Goal: Use online tool/utility: Utilize a website feature to perform a specific function

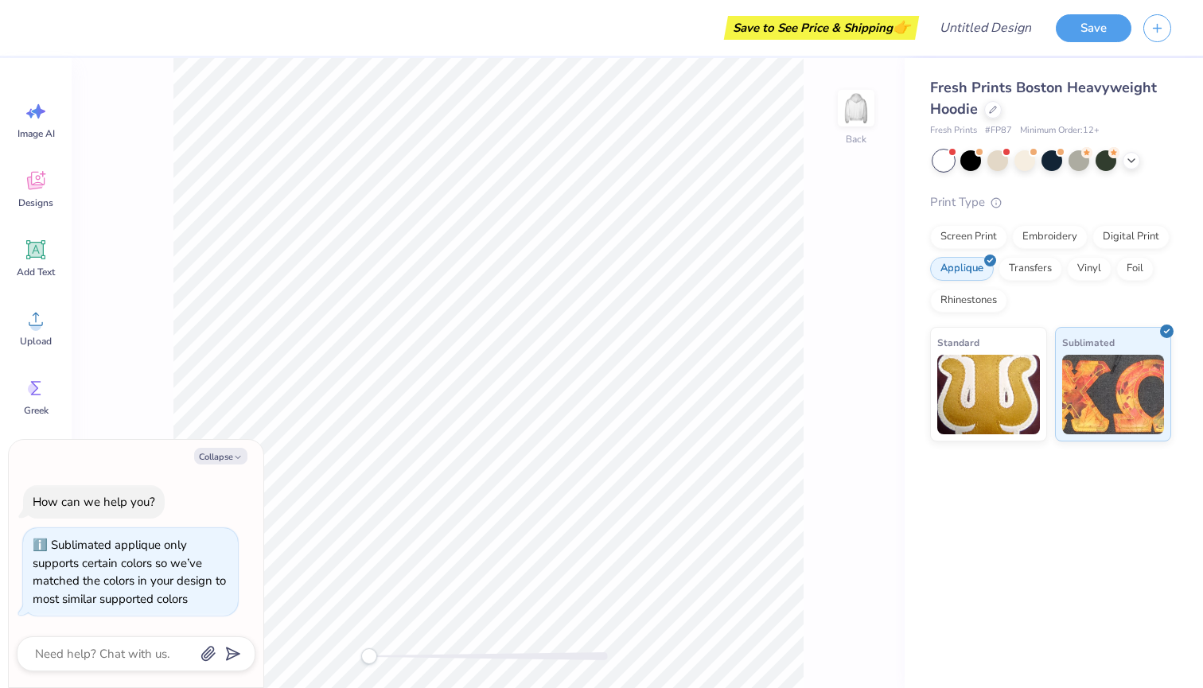
scroll to position [9, 0]
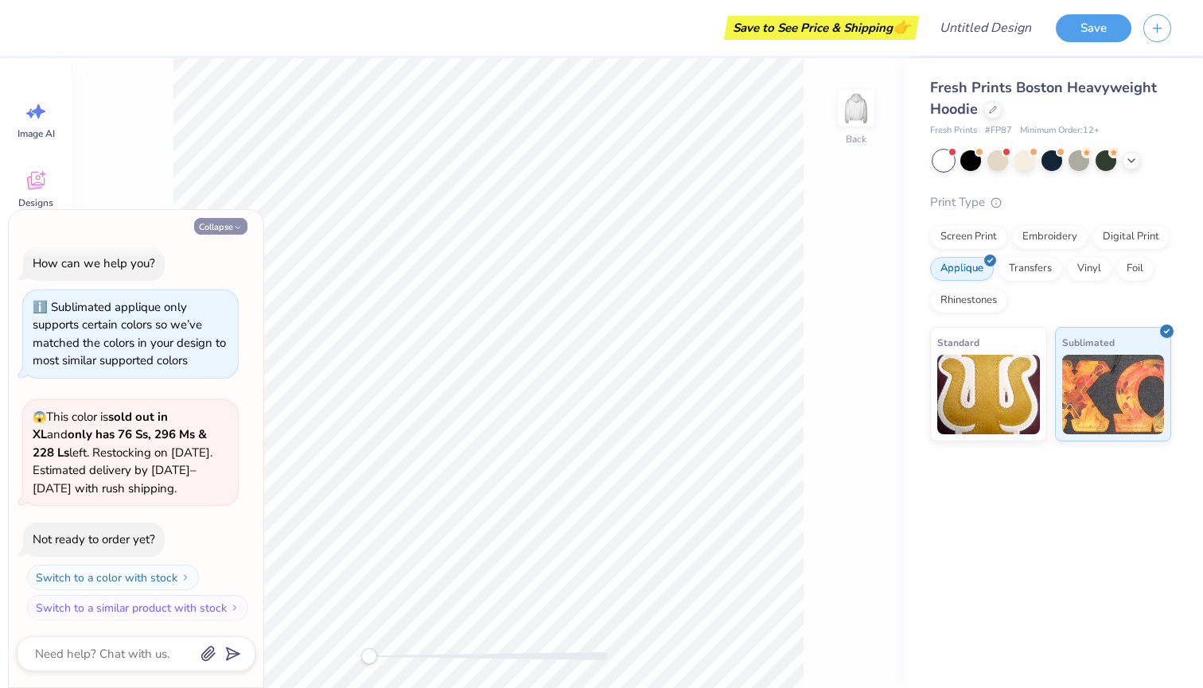
click at [231, 223] on button "Collapse" at bounding box center [220, 226] width 53 height 17
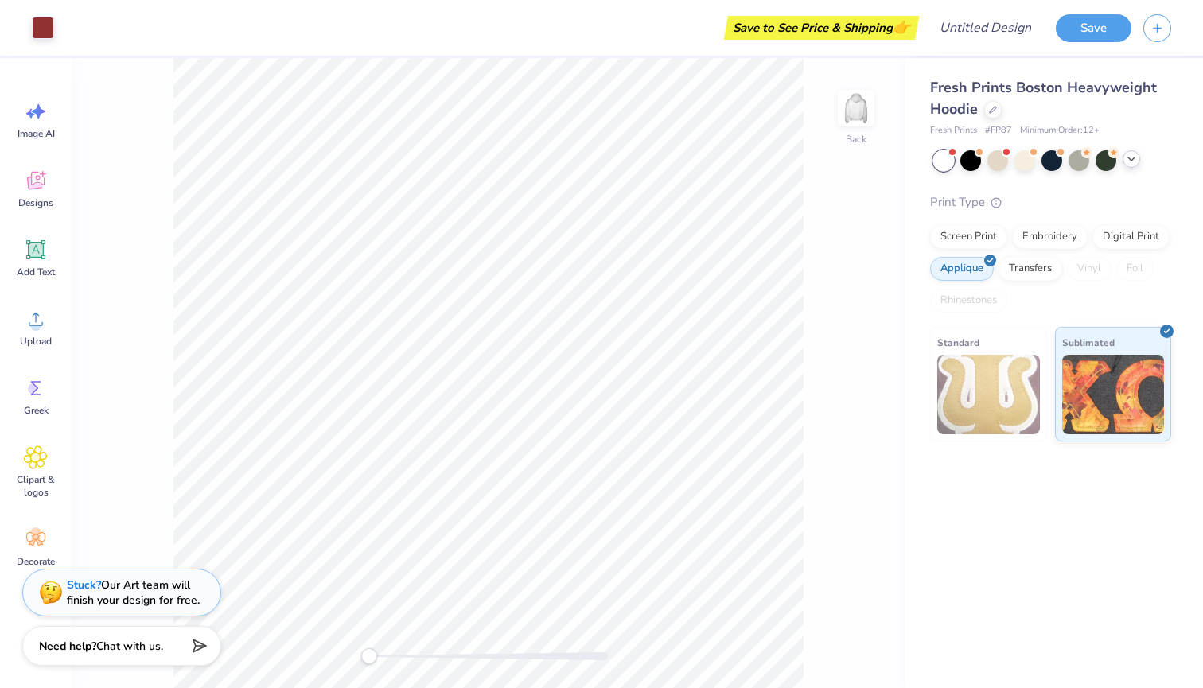
click at [1136, 162] on icon at bounding box center [1131, 159] width 13 height 13
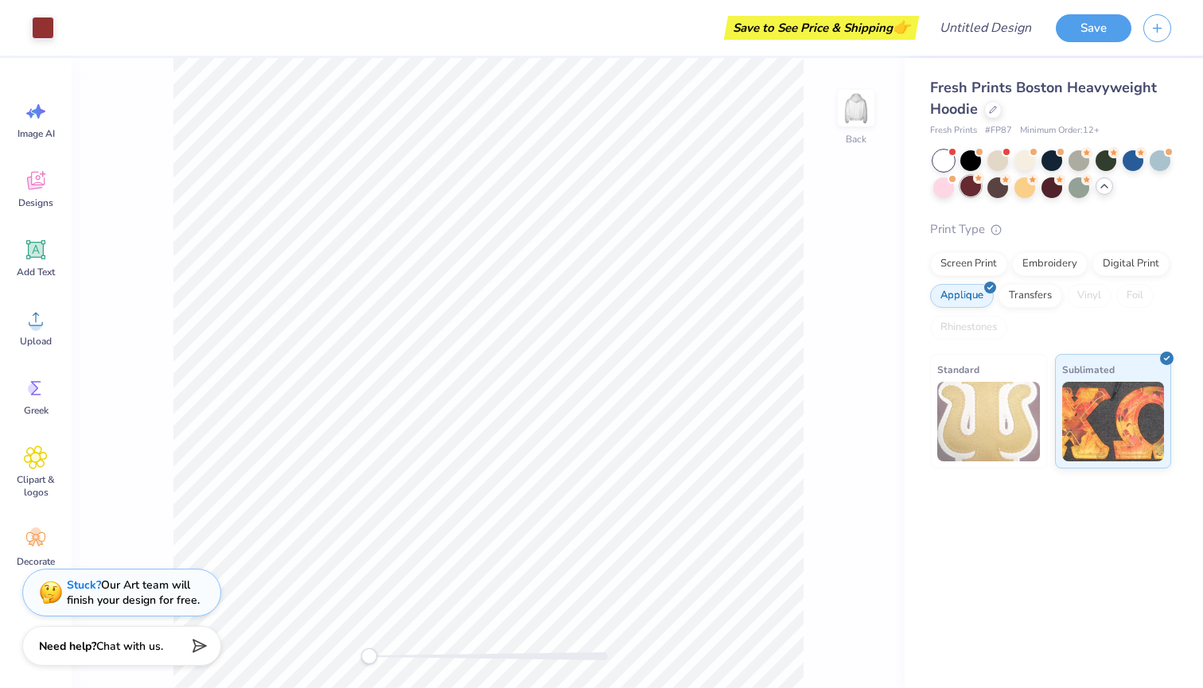
click at [978, 189] on div at bounding box center [971, 186] width 21 height 21
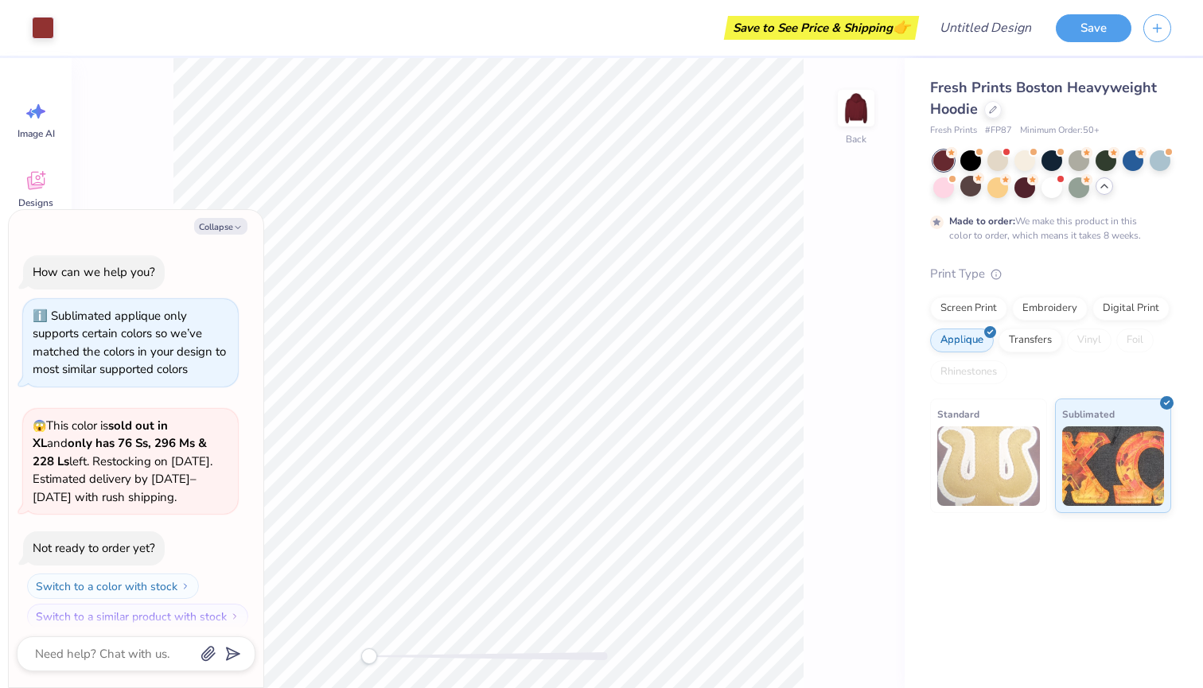
scroll to position [140, 0]
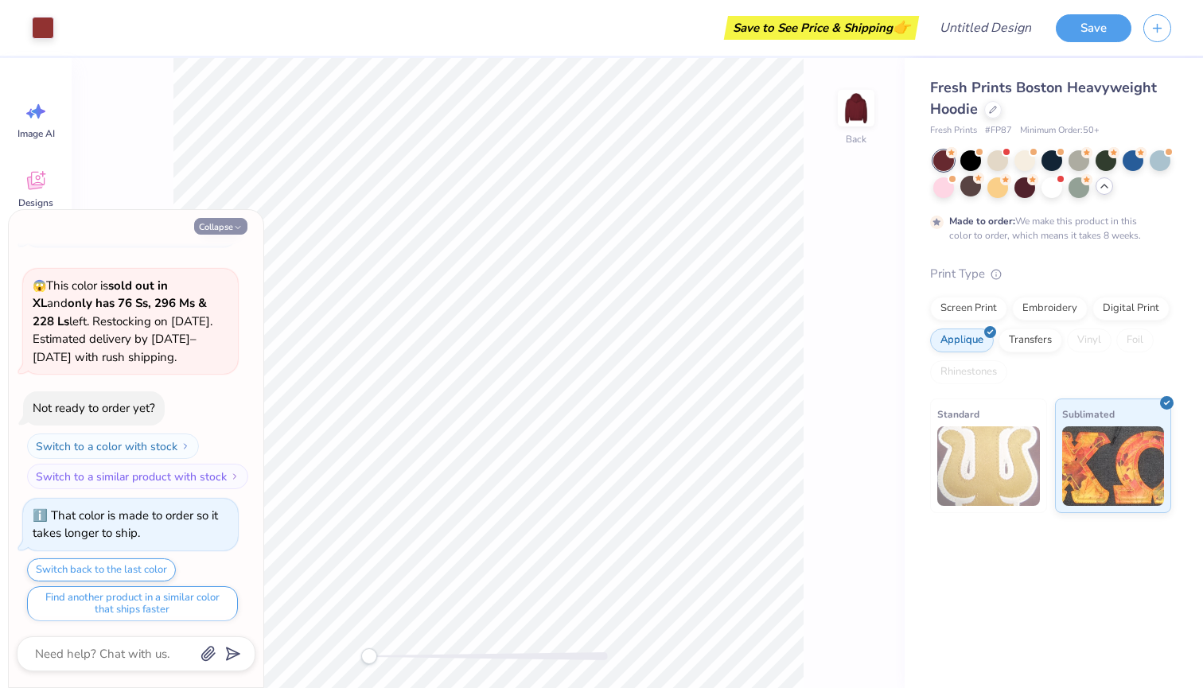
click at [217, 233] on button "Collapse" at bounding box center [220, 226] width 53 height 17
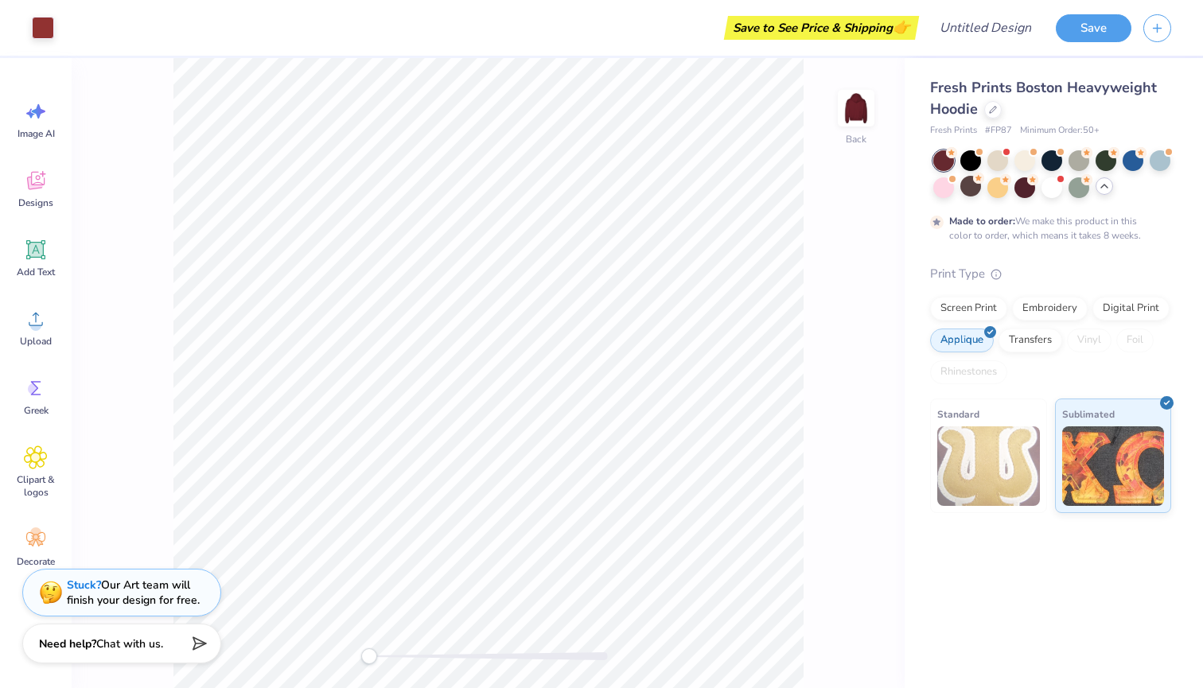
click at [120, 647] on span "Chat with us." at bounding box center [129, 644] width 67 height 15
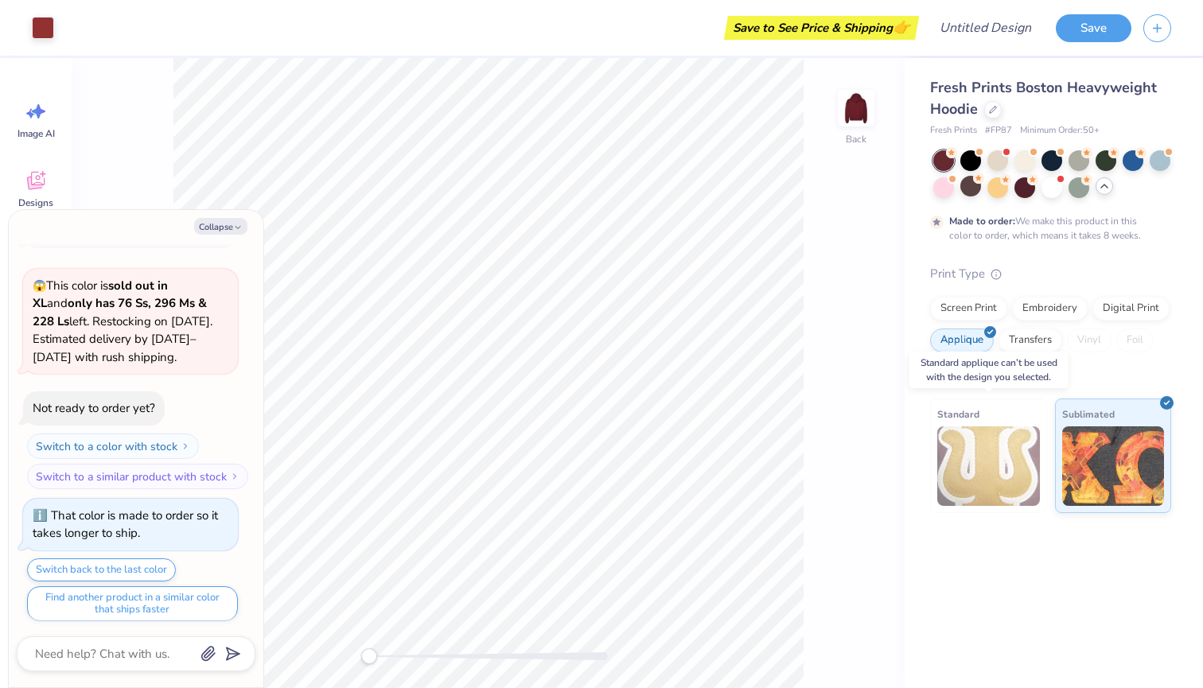
click at [989, 476] on img at bounding box center [989, 467] width 103 height 80
click at [1027, 160] on div at bounding box center [1025, 159] width 21 height 21
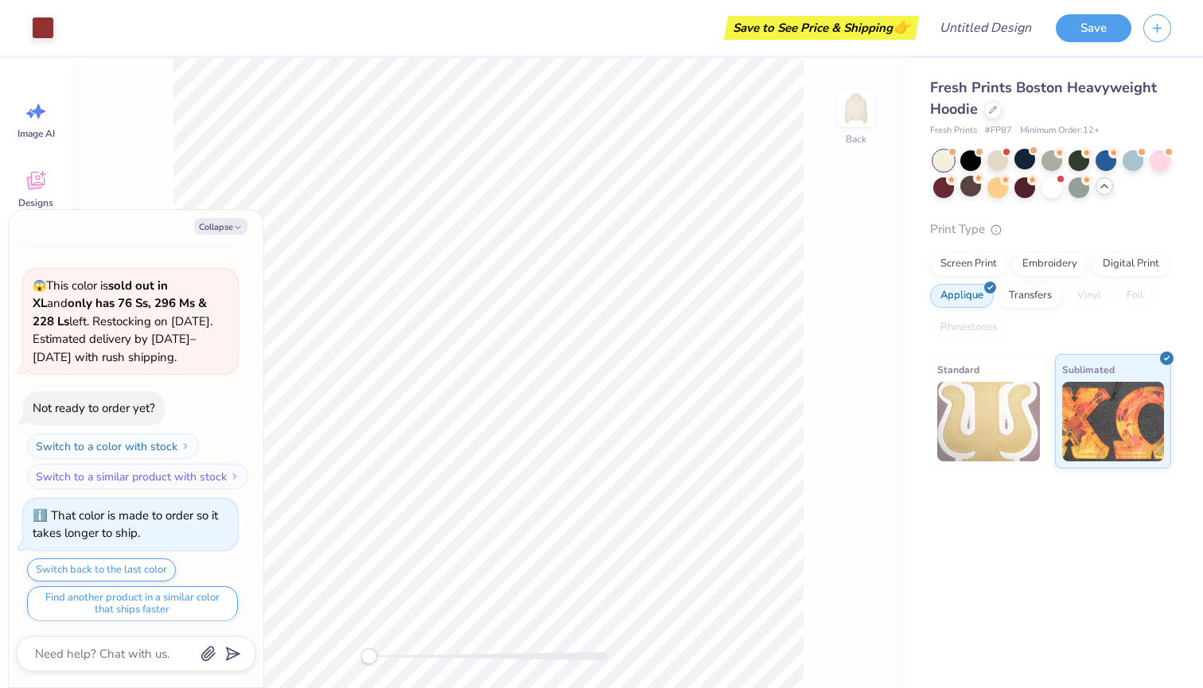
scroll to position [423, 0]
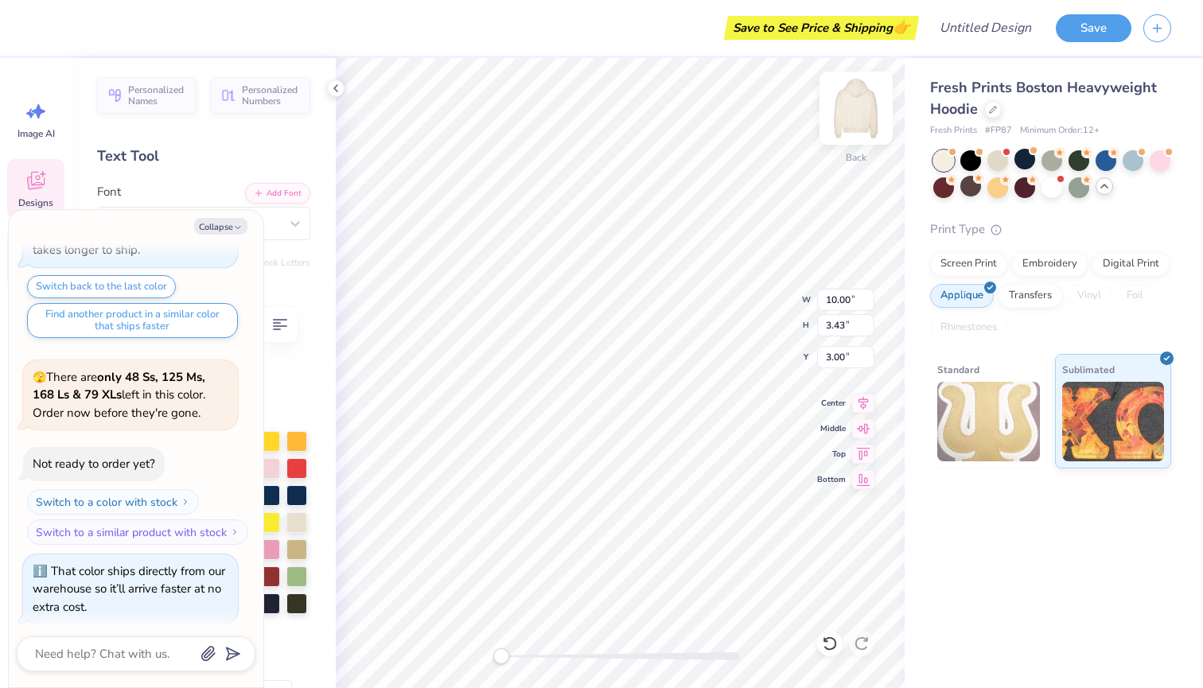
type textarea "x"
type textarea "1"
type textarea "x"
type textarea "S"
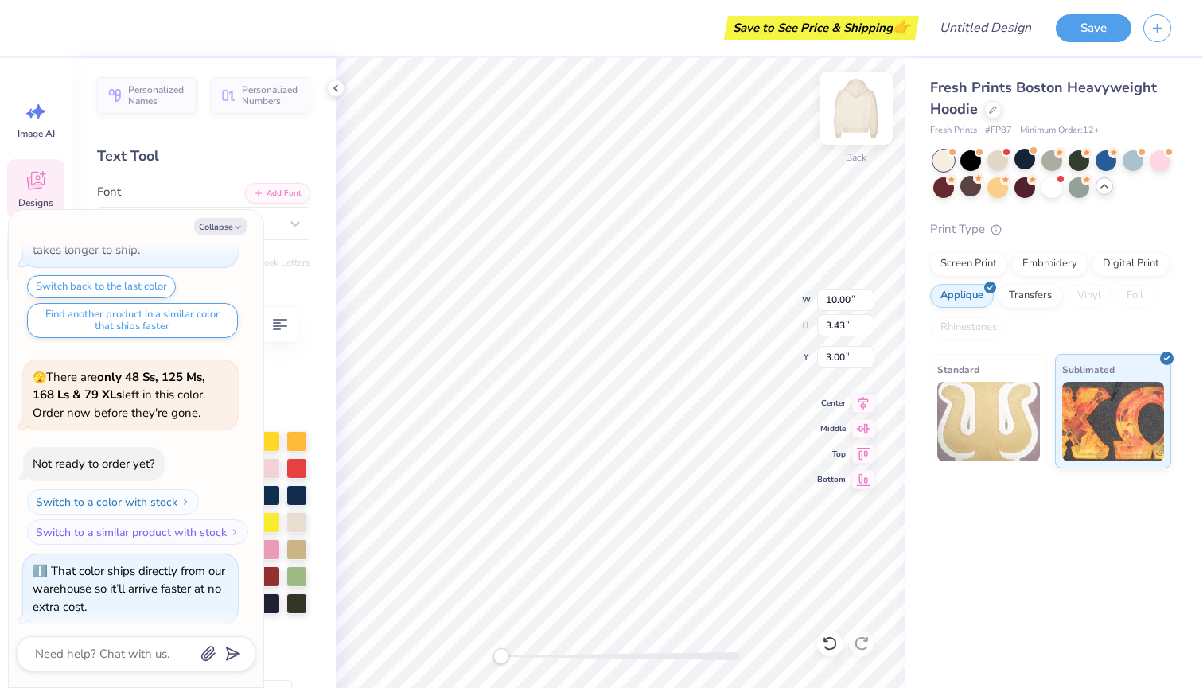
type textarea "x"
type textarea "ST"
type textarea "x"
type textarea "STR"
type textarea "x"
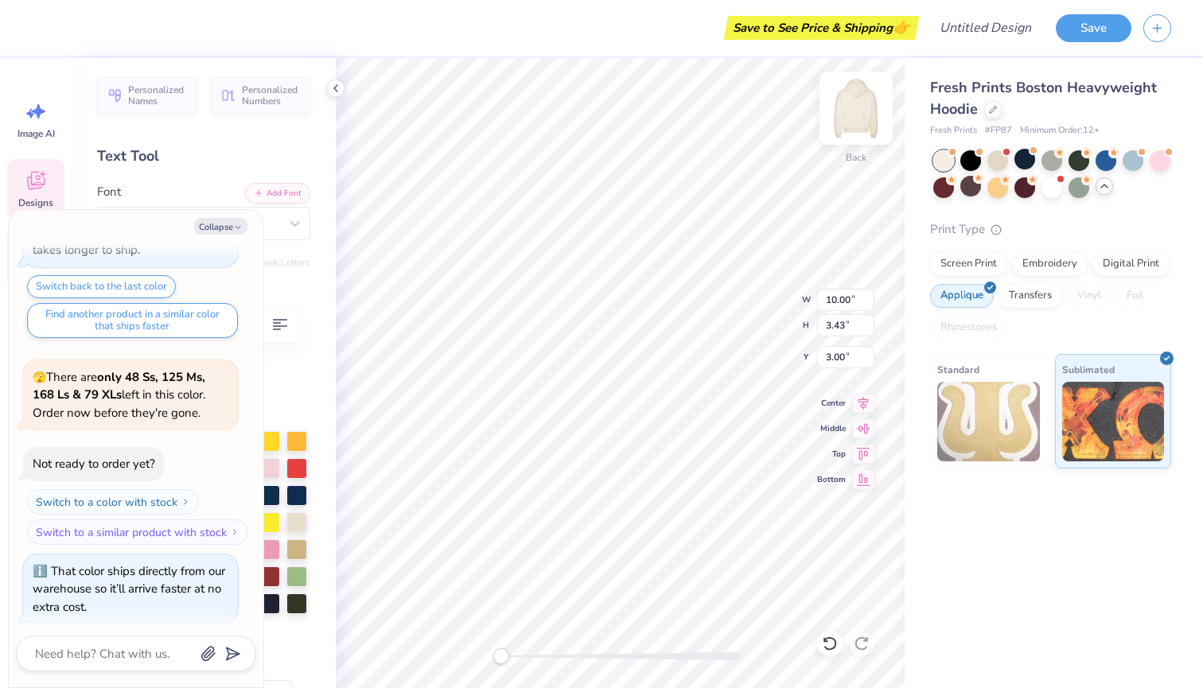
type textarea "STRI"
type textarea "x"
type textarea "STRIK"
type textarea "x"
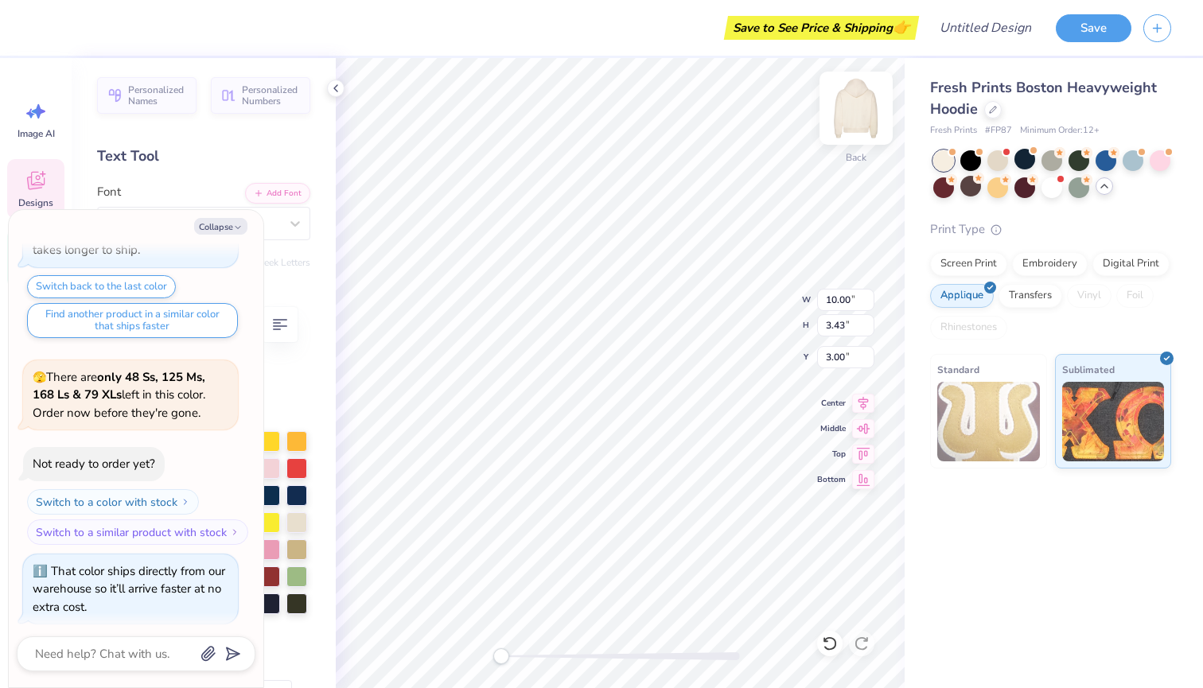
type textarea "STRIKE"
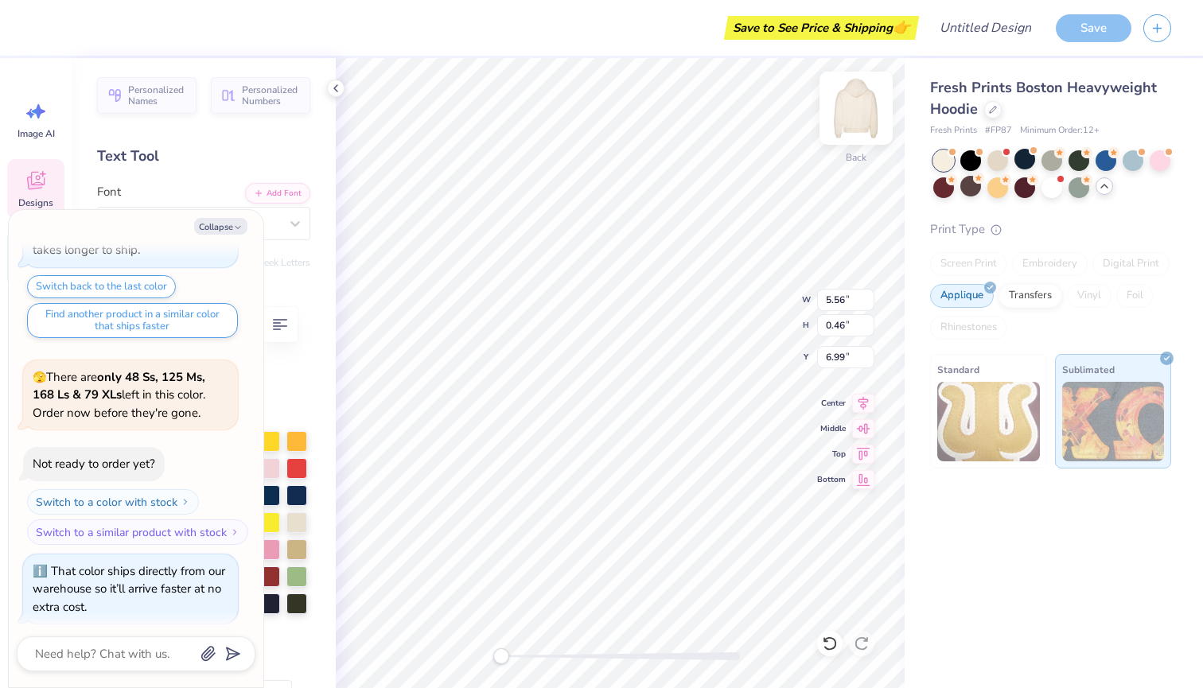
type textarea "x"
type input "5.56"
type input "0.46"
type input "6.99"
type textarea "x"
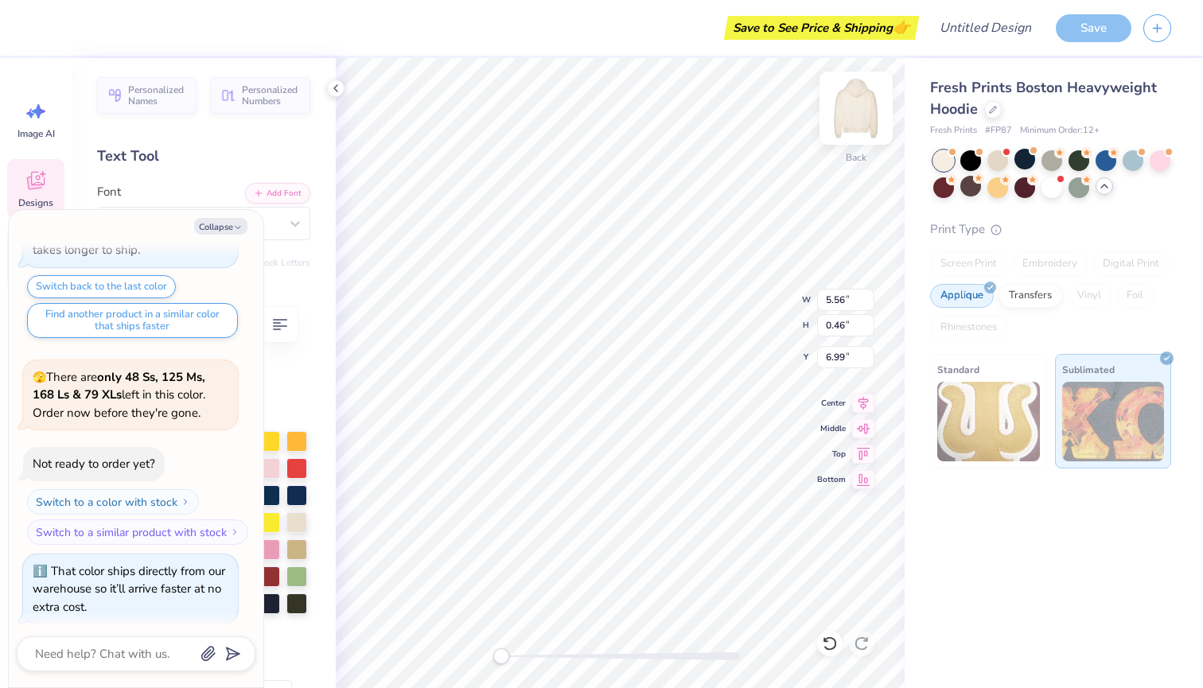
type textarea "m"
type textarea "x"
type textarea "ma"
type textarea "x"
type textarea "mag"
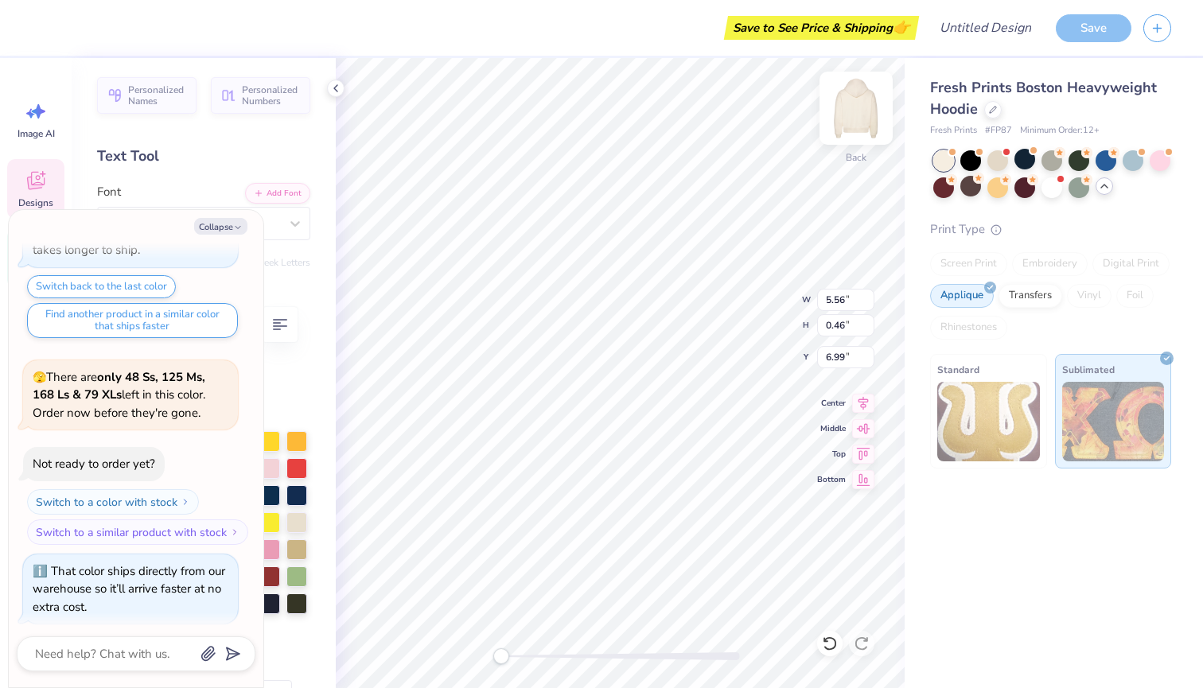
type textarea "x"
type textarea "ma"
type textarea "x"
type textarea "m"
type textarea "x"
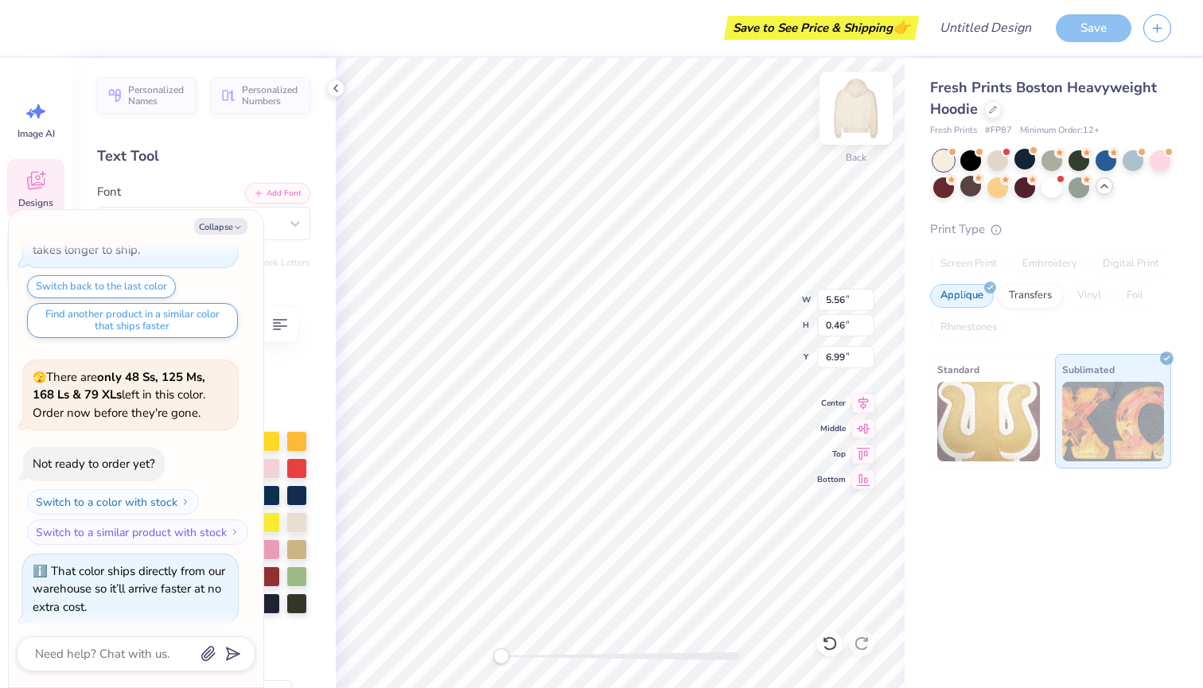
type textarea "x"
type textarea "A"
type textarea "x"
type textarea "M"
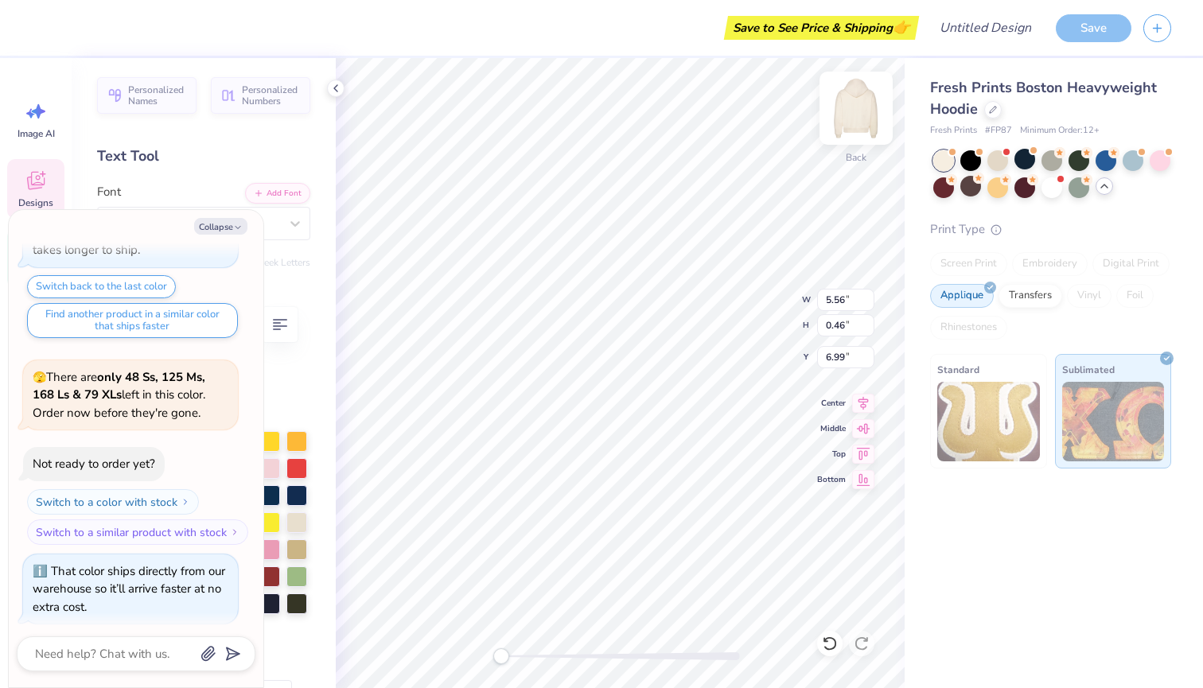
type textarea "x"
type textarea "MA"
type textarea "x"
type textarea "MAG"
type textarea "x"
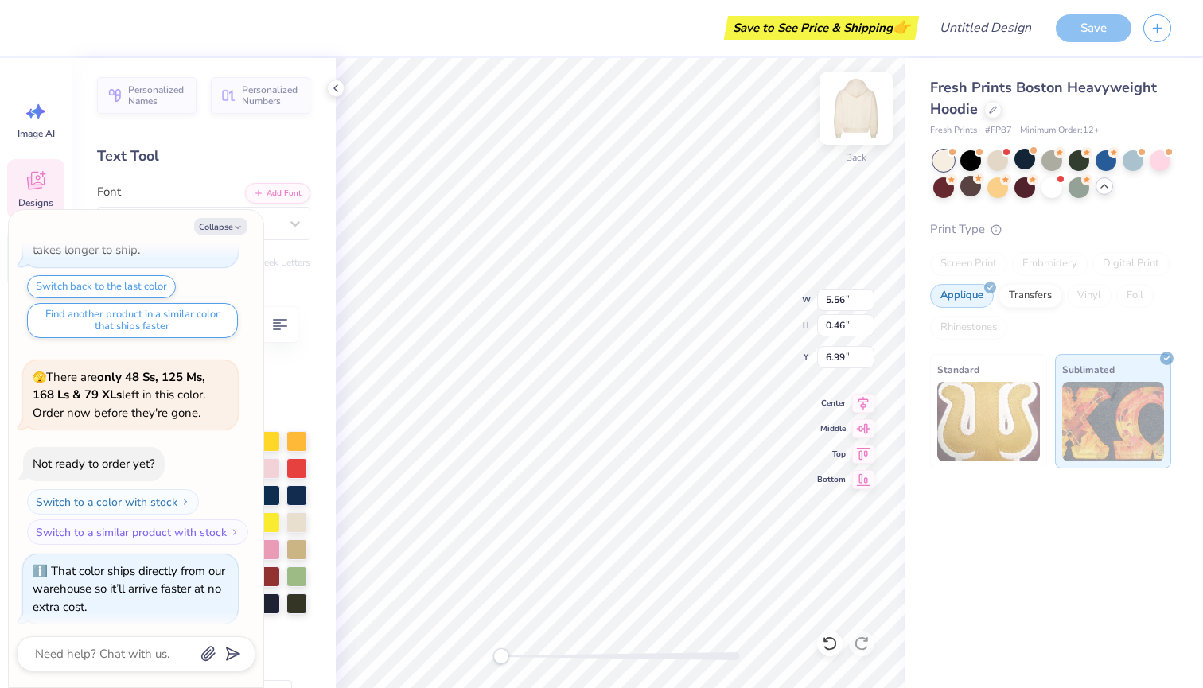
type textarea "MAGA"
type textarea "x"
type textarea "MAGAZ"
type textarea "x"
type textarea "MAGAZI"
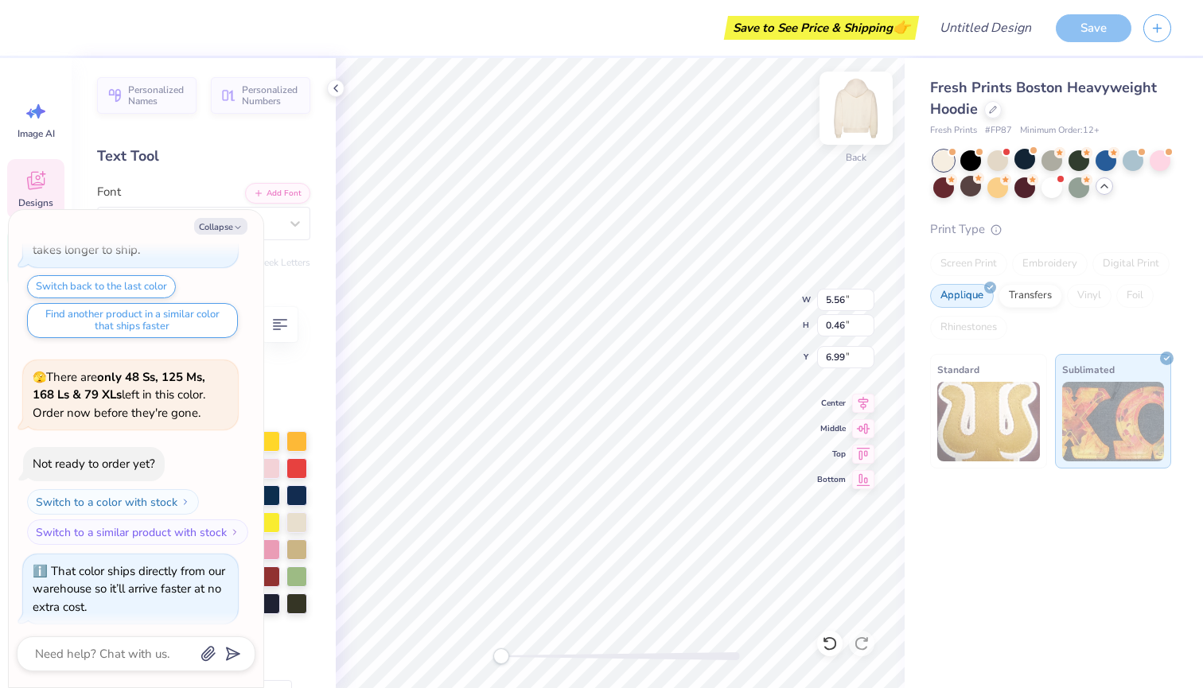
type textarea "x"
type textarea "MAGAZIN"
type textarea "x"
type textarea "MAGAZINE"
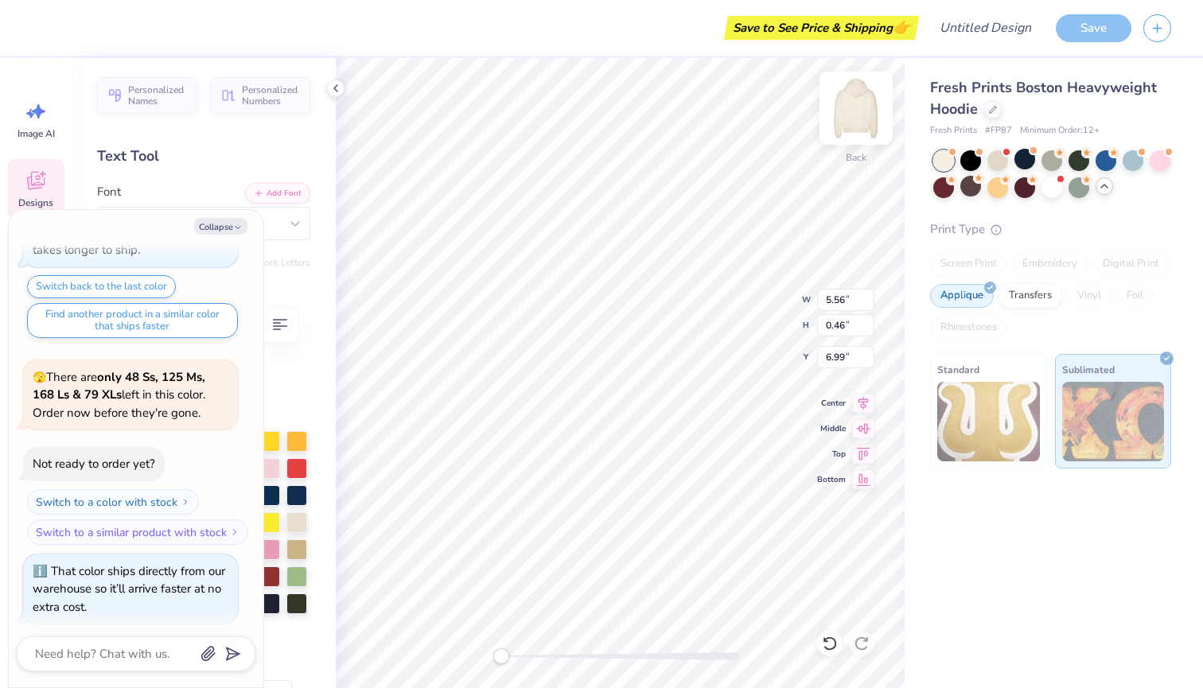
type textarea "x"
type input "17.16"
type input "3.44"
type input "2.99"
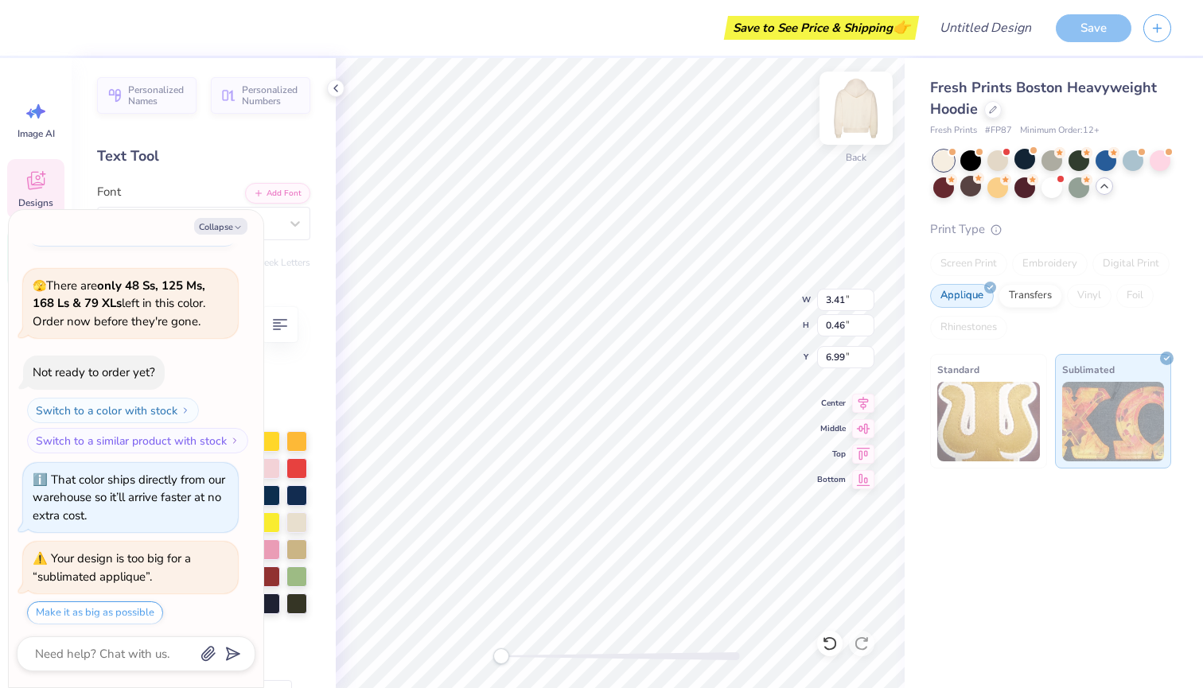
type textarea "x"
type input "7.27"
type input "0.99"
type input "6.46"
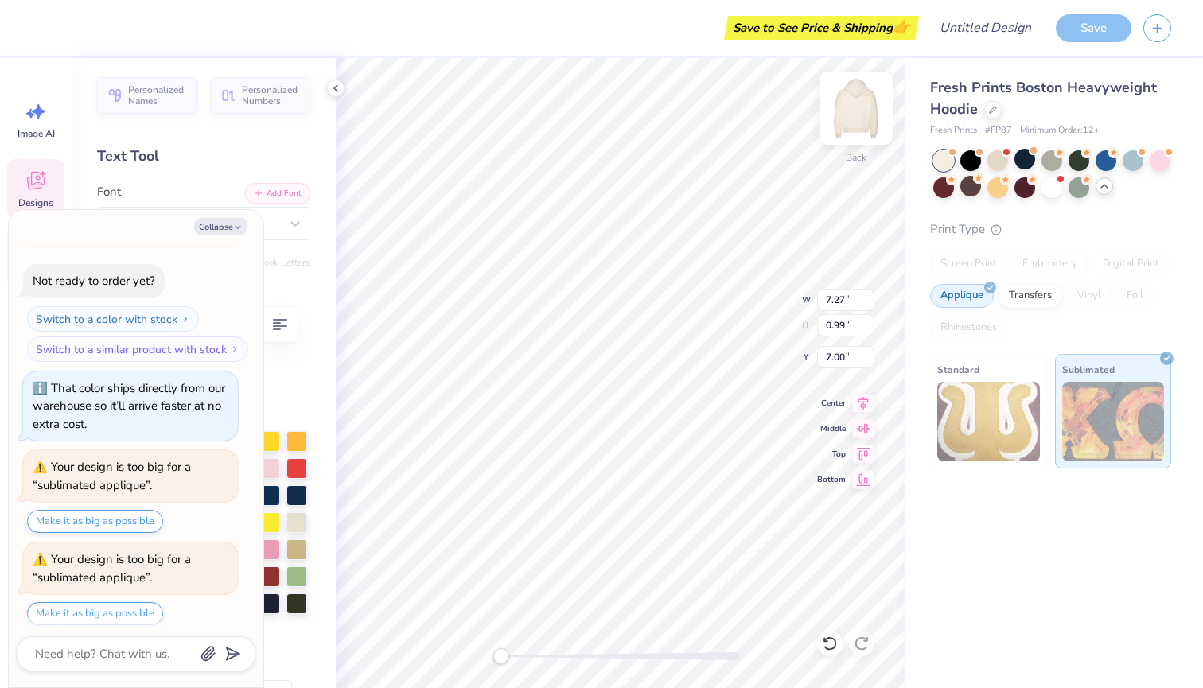
type textarea "x"
type input "17.16"
type input "3.44"
type input "3.00"
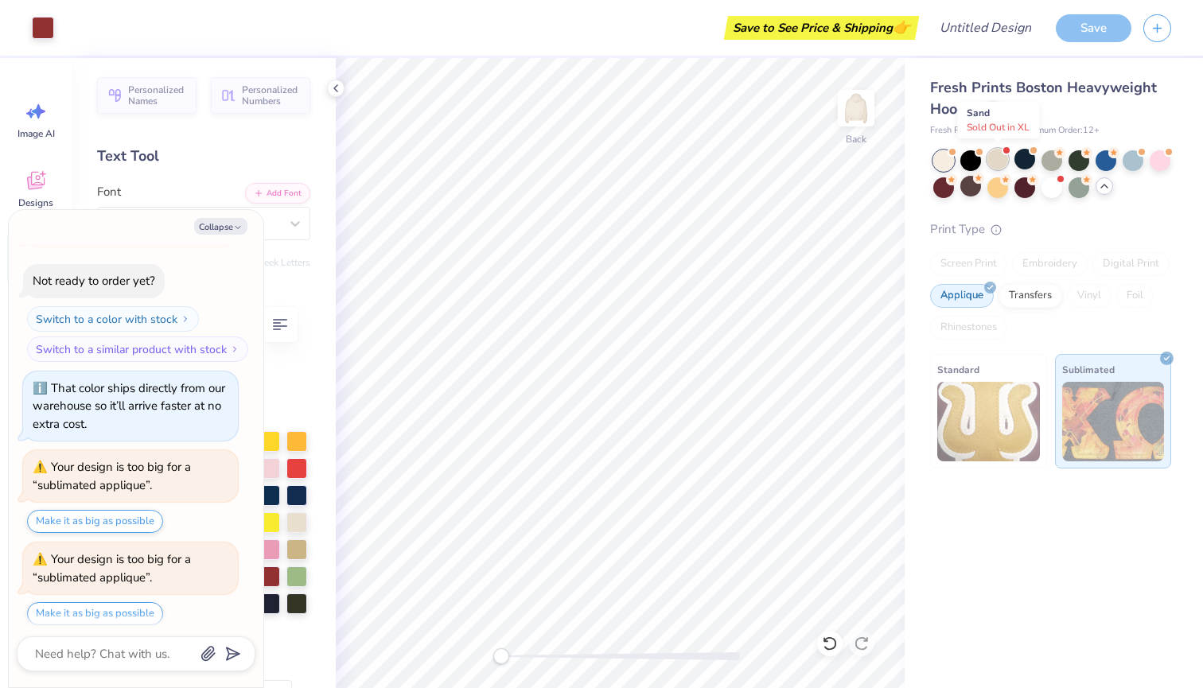
click at [1001, 162] on div at bounding box center [998, 159] width 21 height 21
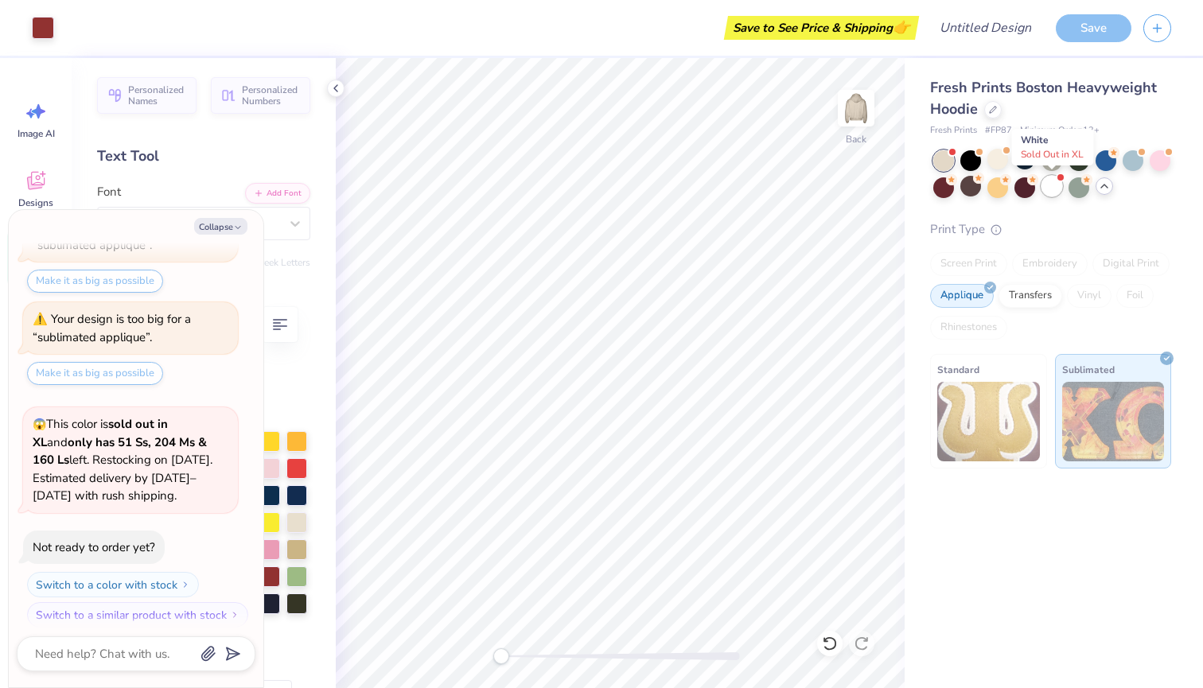
click at [1054, 195] on div at bounding box center [1052, 186] width 21 height 21
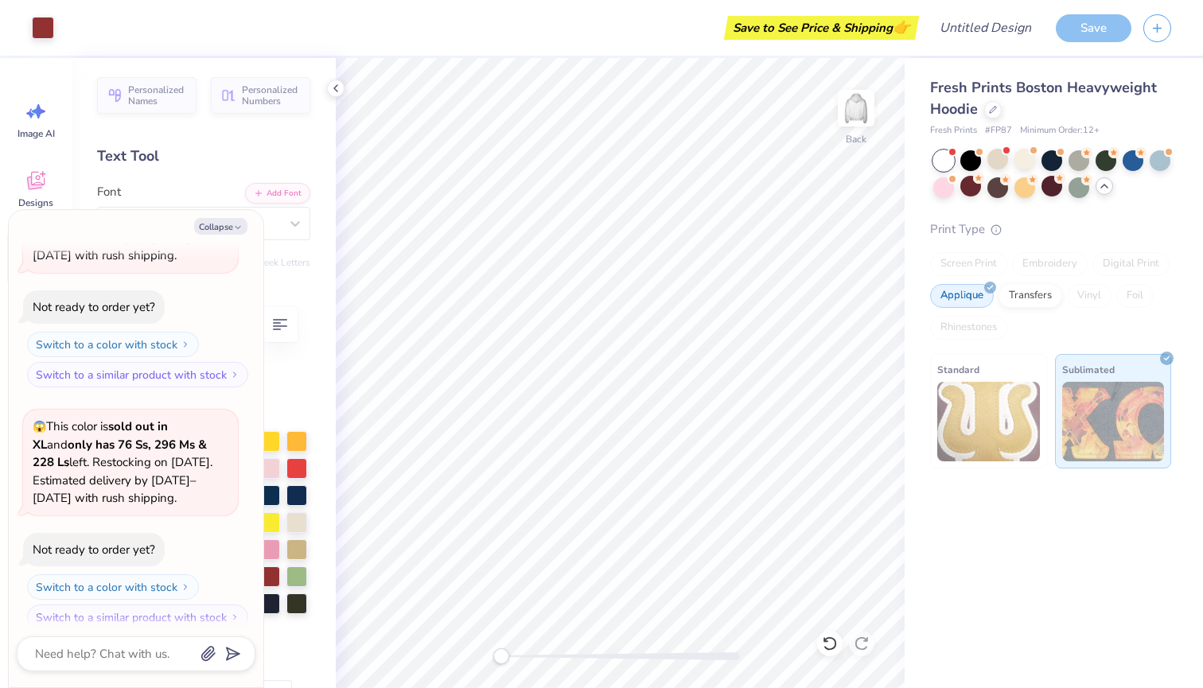
type textarea "x"
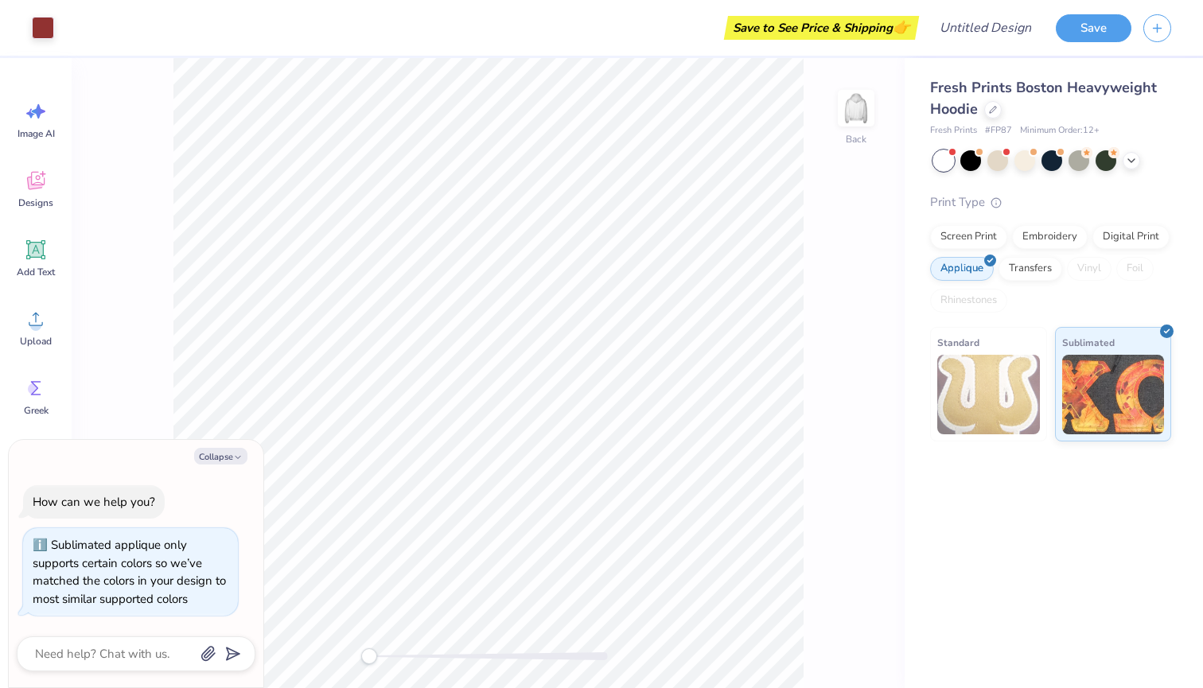
scroll to position [9, 0]
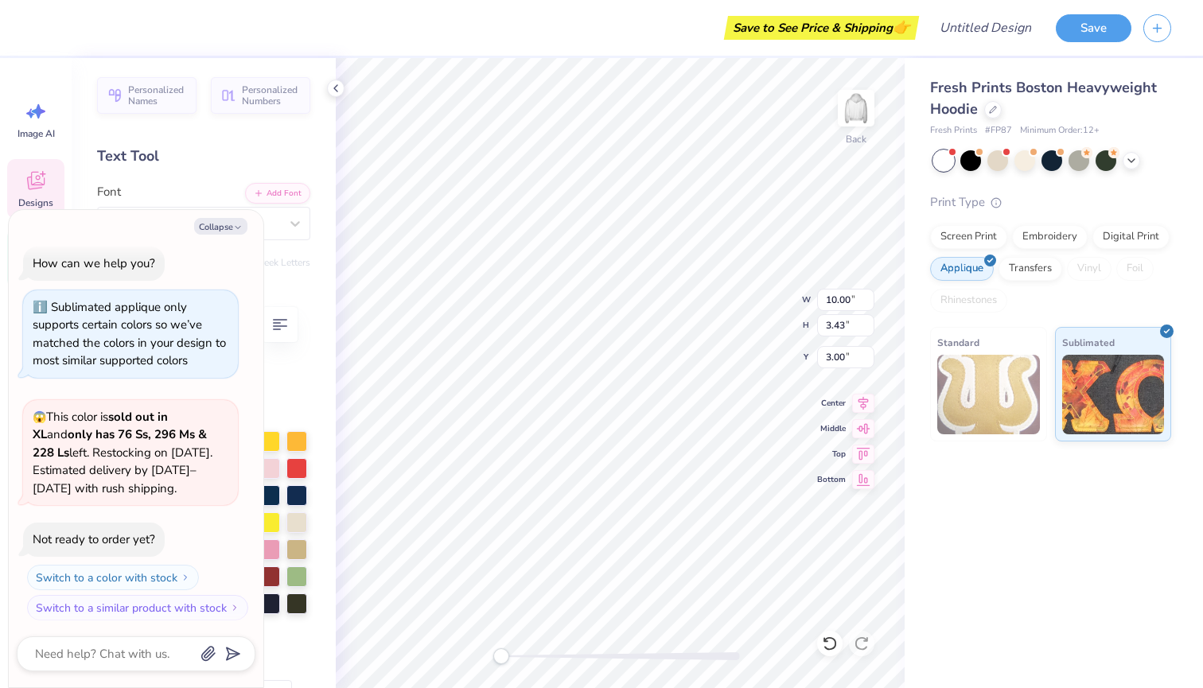
type textarea "x"
type textarea "S"
type textarea "x"
type textarea "ST"
type textarea "x"
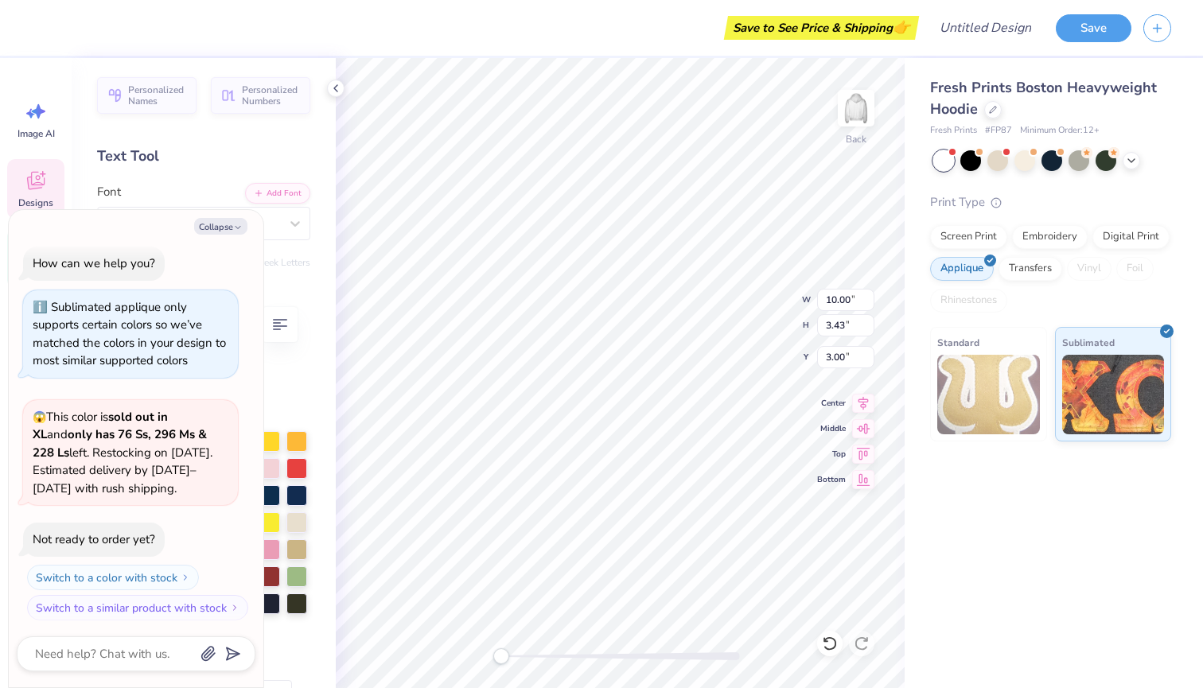
type textarea "STR"
type textarea "x"
type textarea "STRI"
type textarea "x"
type textarea "STRIK"
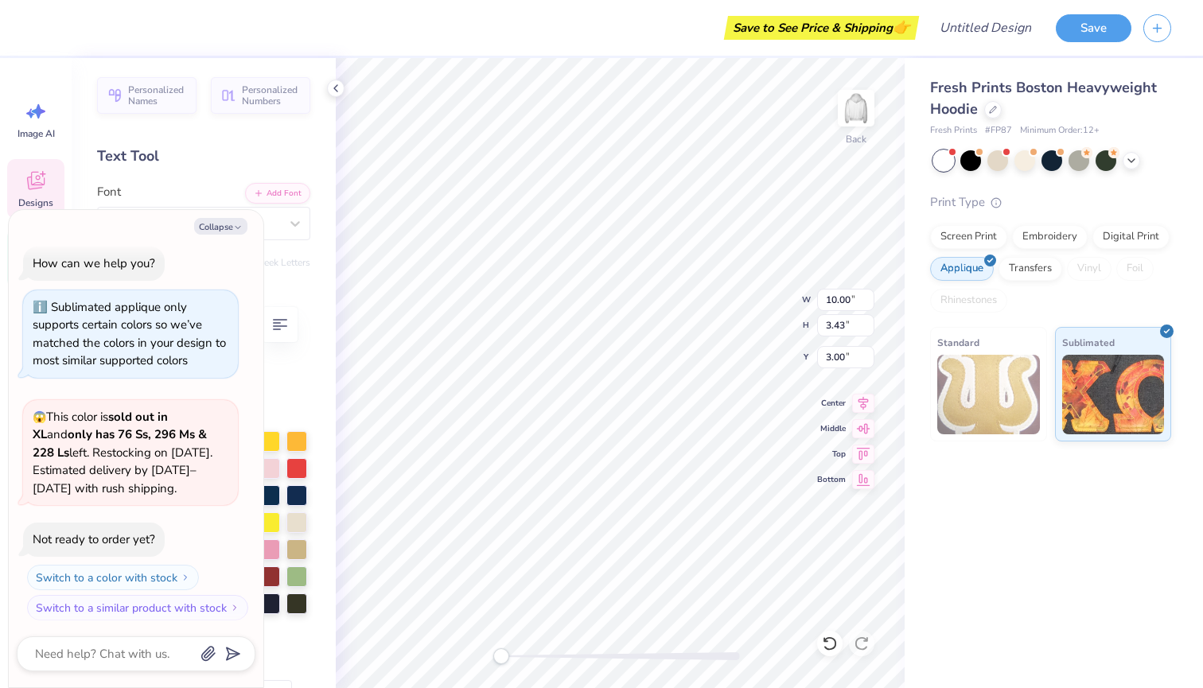
scroll to position [0, 1]
type textarea "x"
type textarea "STRIKE"
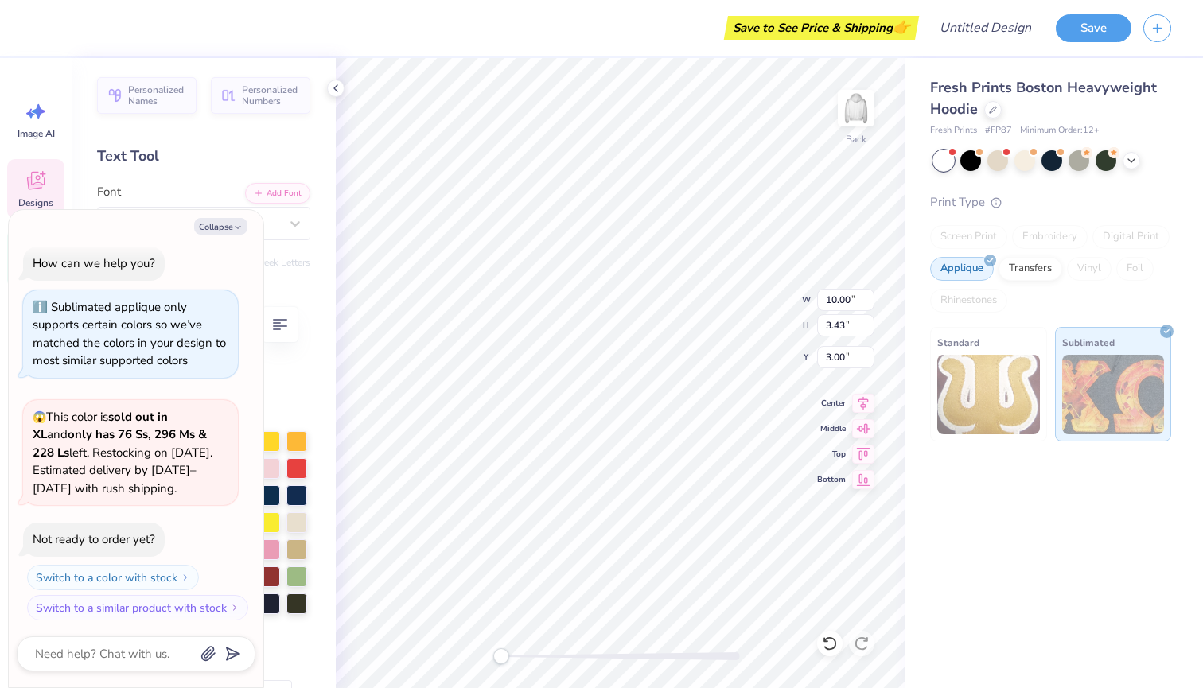
type textarea "x"
type input "5.56"
type input "0.46"
type input "6.99"
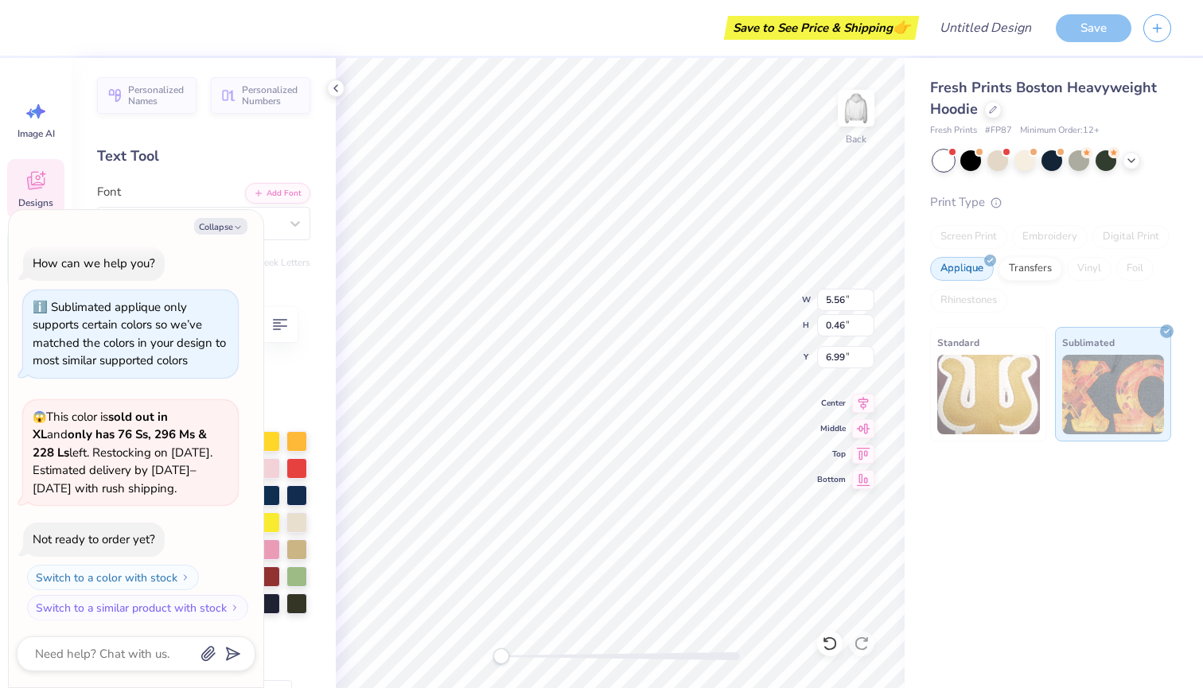
type textarea "x"
type textarea "M"
type textarea "x"
type textarea "MA"
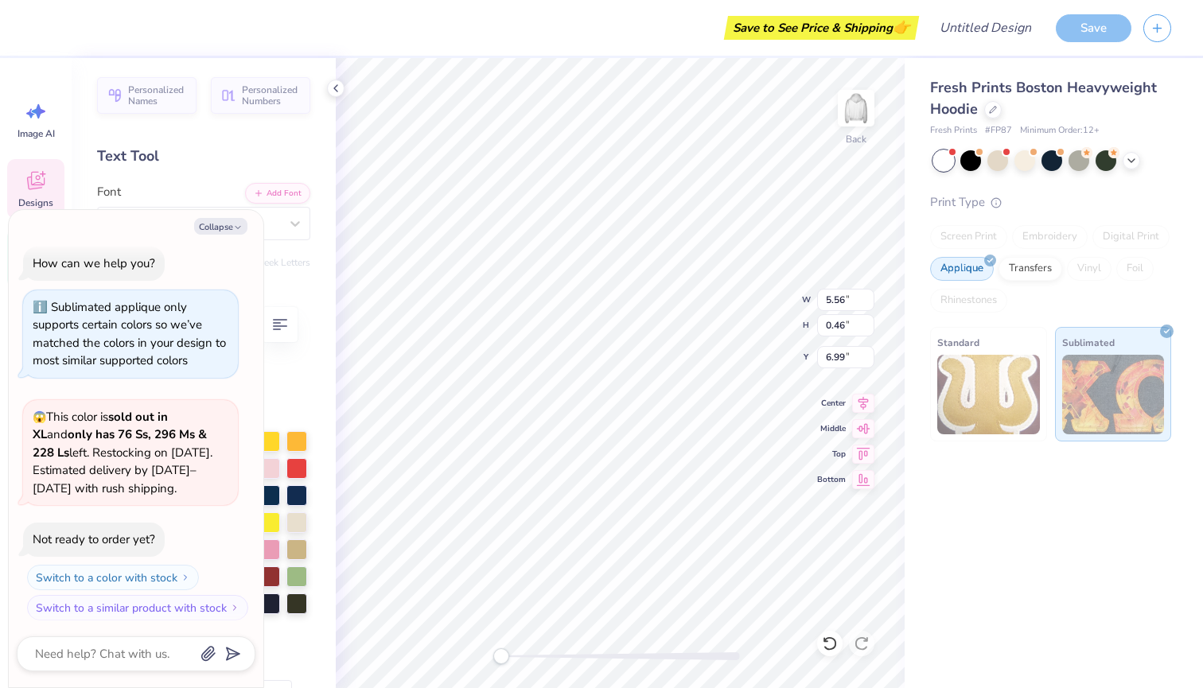
type textarea "x"
type textarea "MAG"
type textarea "x"
type textarea "MAGAZ"
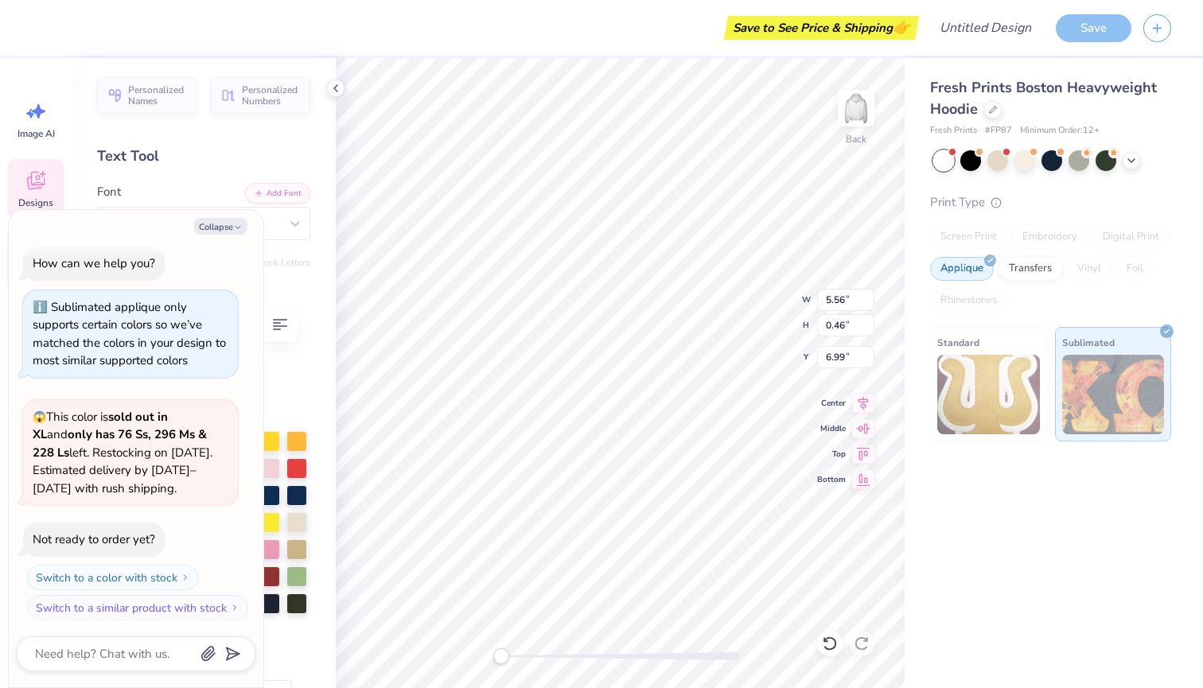
scroll to position [0, 2]
type textarea "x"
type textarea "MAGAZI"
type textarea "x"
type textarea "MAGAZIN"
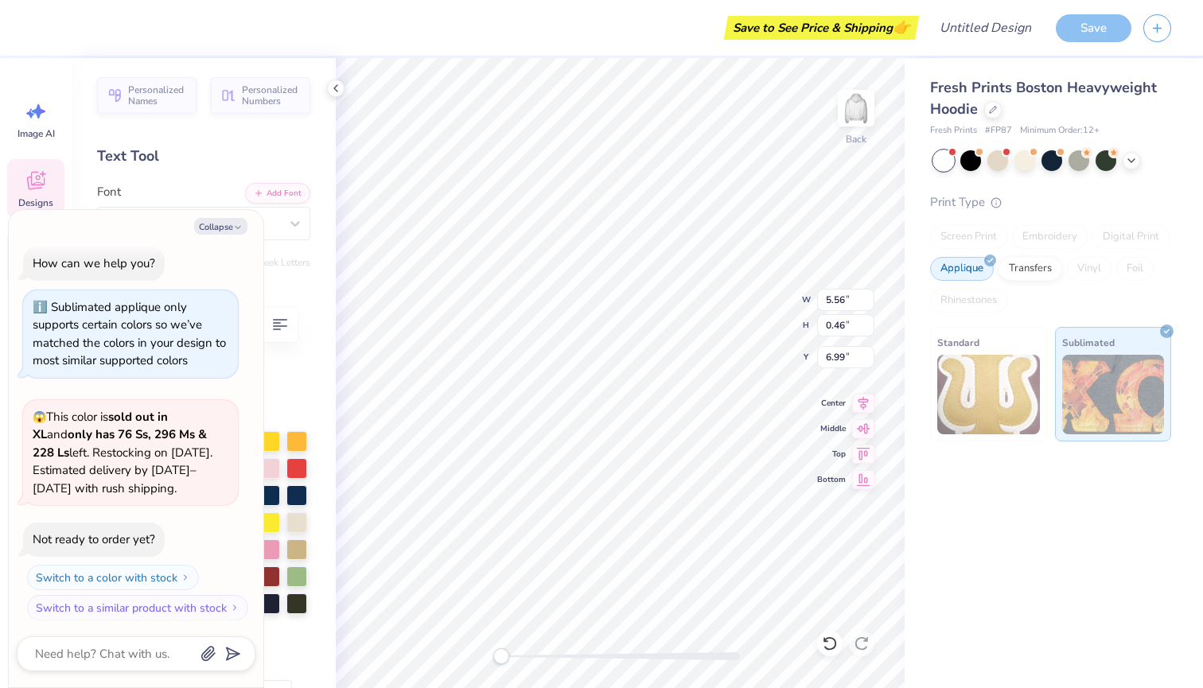
scroll to position [0, 2]
type textarea "x"
type textarea "MAGAZINE"
click at [234, 225] on icon "button" at bounding box center [238, 228] width 10 height 10
type textarea "x"
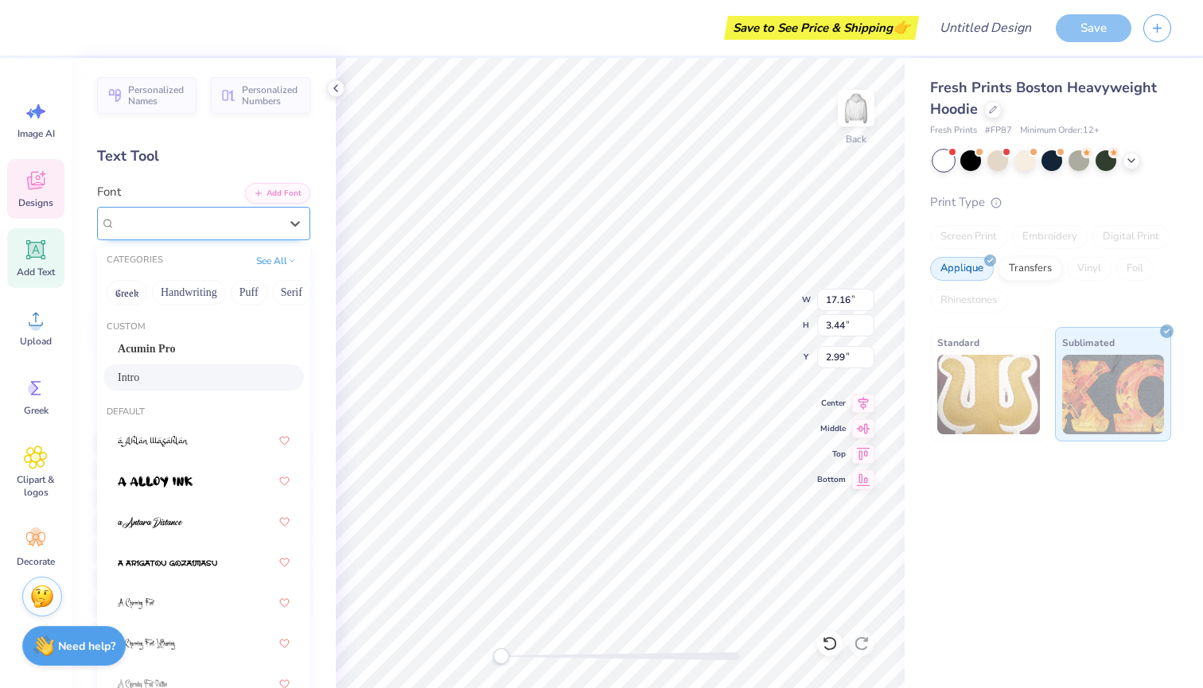
click at [234, 224] on div "Intro" at bounding box center [197, 223] width 167 height 25
click at [117, 294] on button "Greek" at bounding box center [127, 292] width 41 height 25
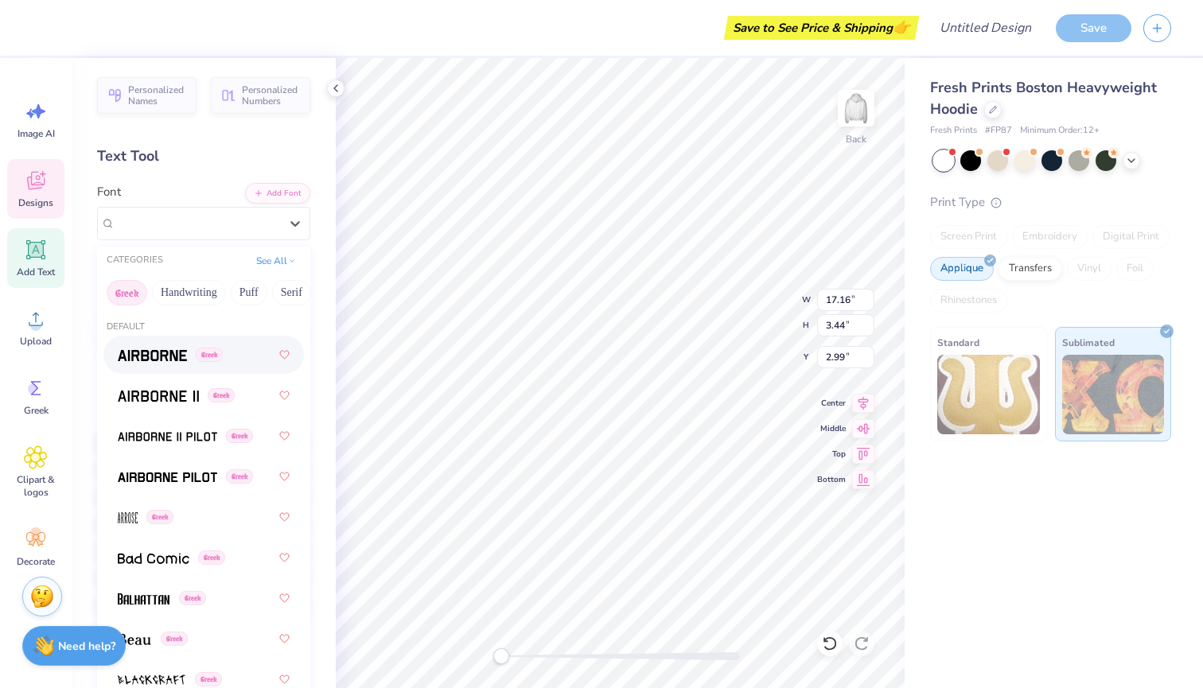
click at [152, 367] on div "Greek" at bounding box center [204, 355] width 172 height 29
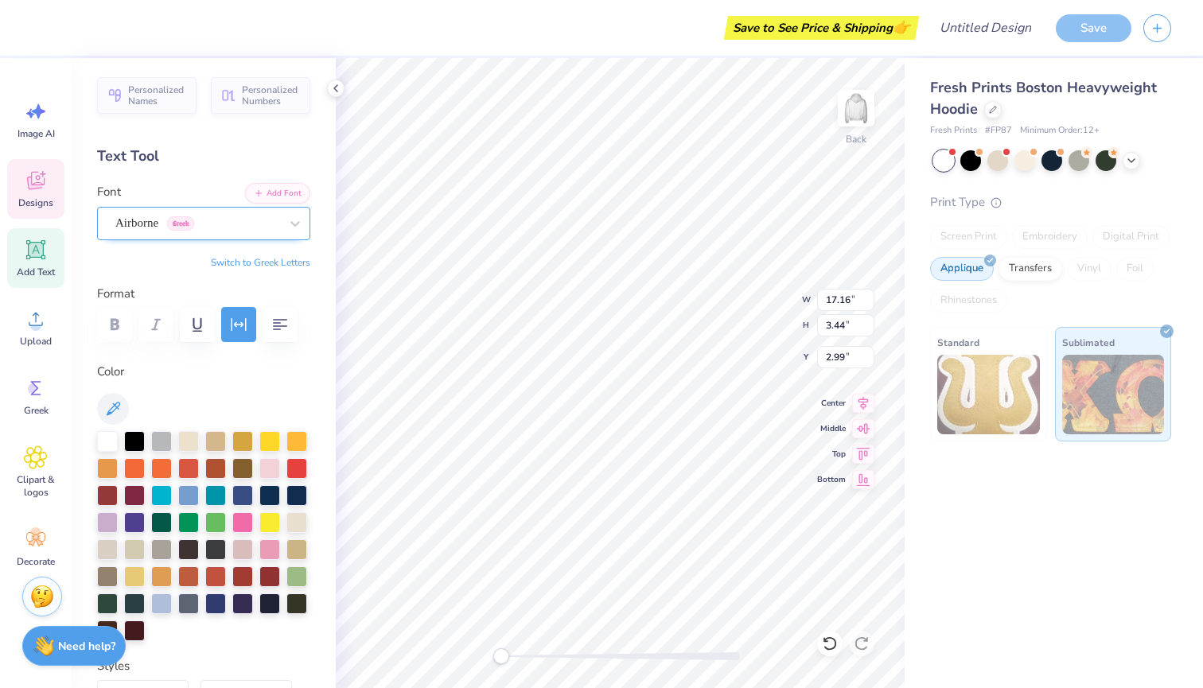
click at [215, 217] on div "Airborne Greek" at bounding box center [197, 223] width 167 height 25
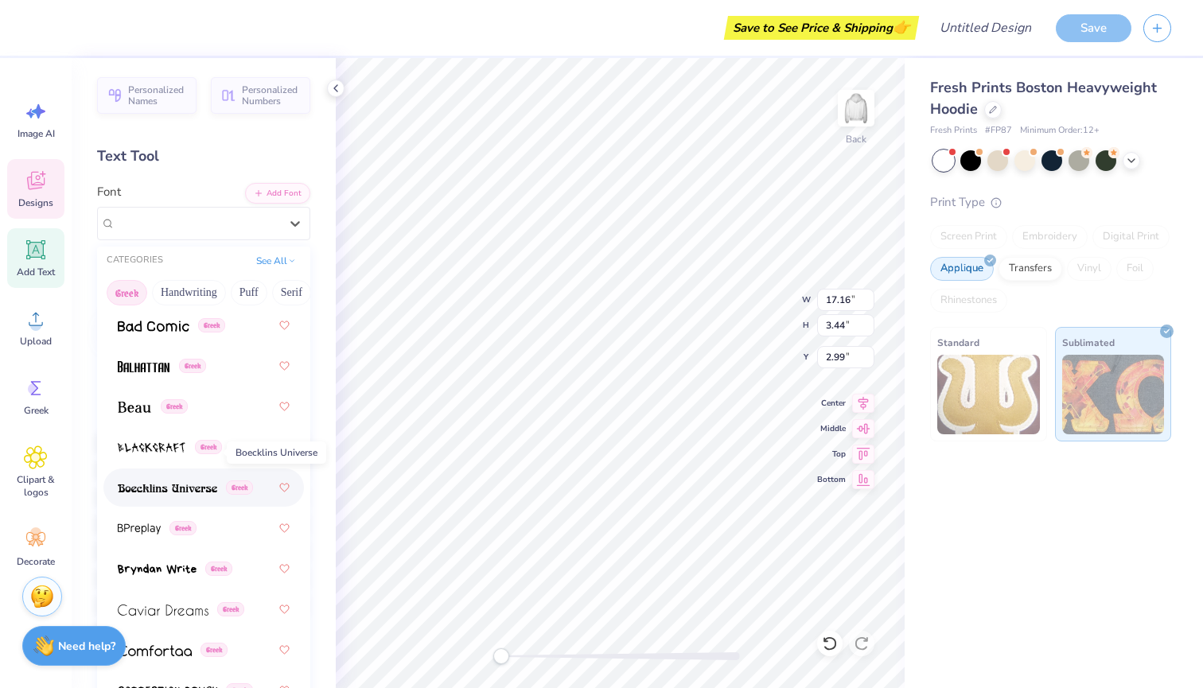
scroll to position [341, 0]
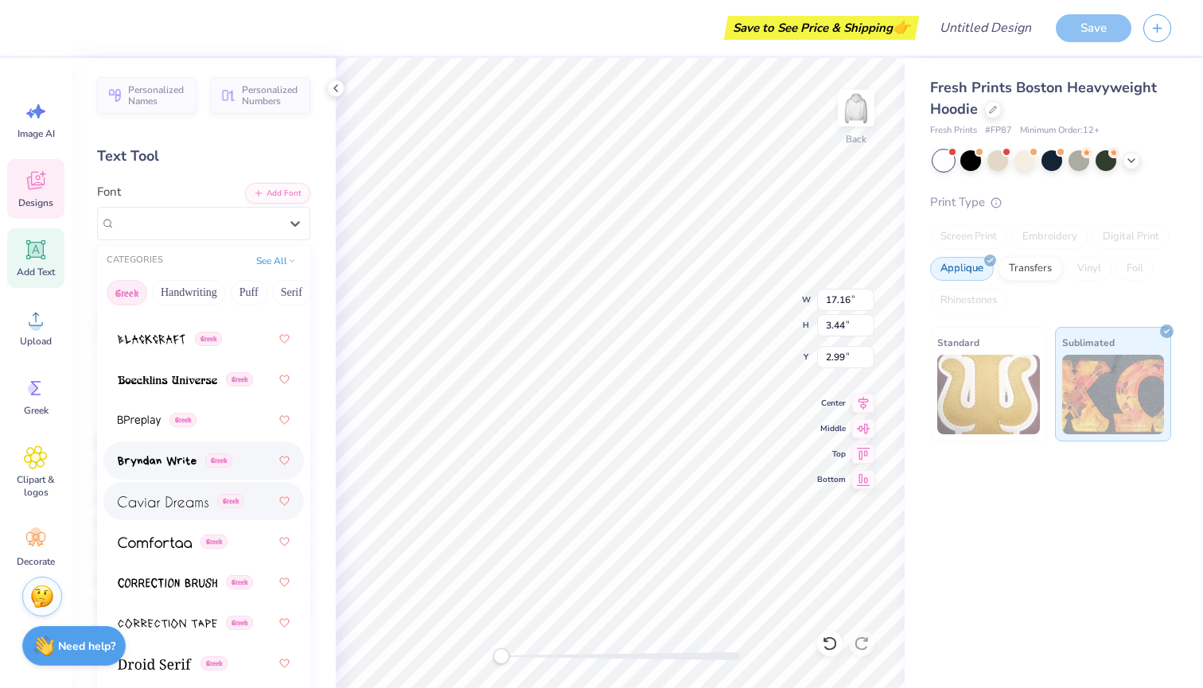
click at [186, 508] on img at bounding box center [163, 502] width 91 height 11
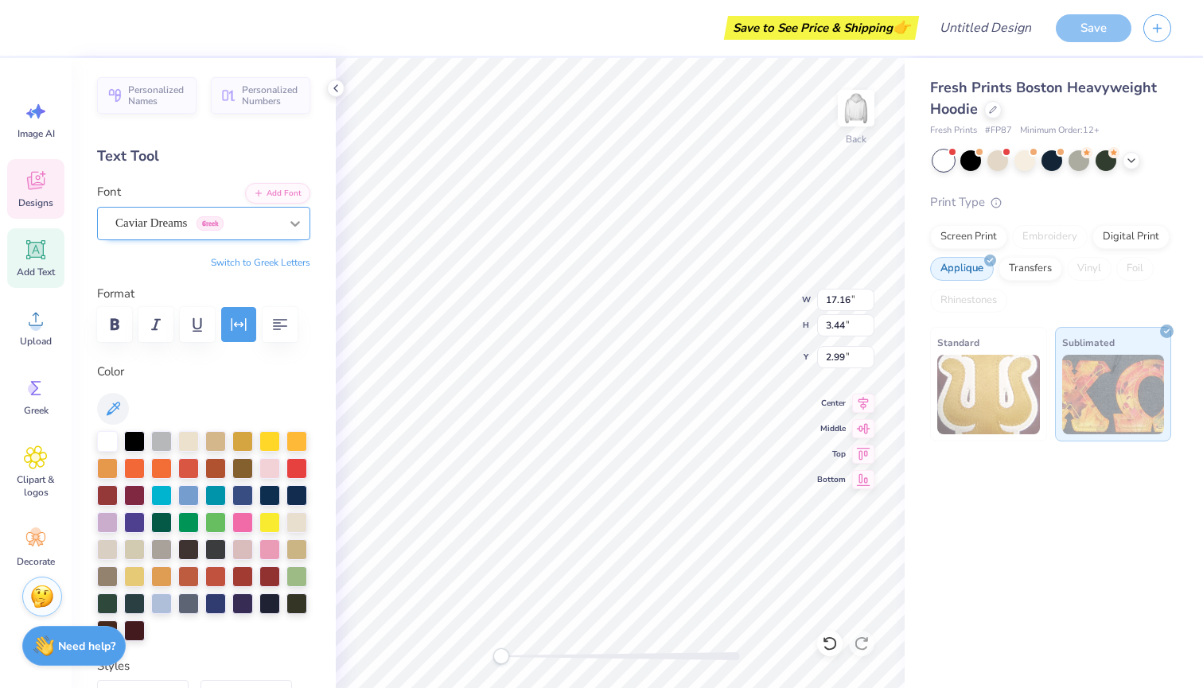
click at [283, 224] on div at bounding box center [295, 223] width 29 height 29
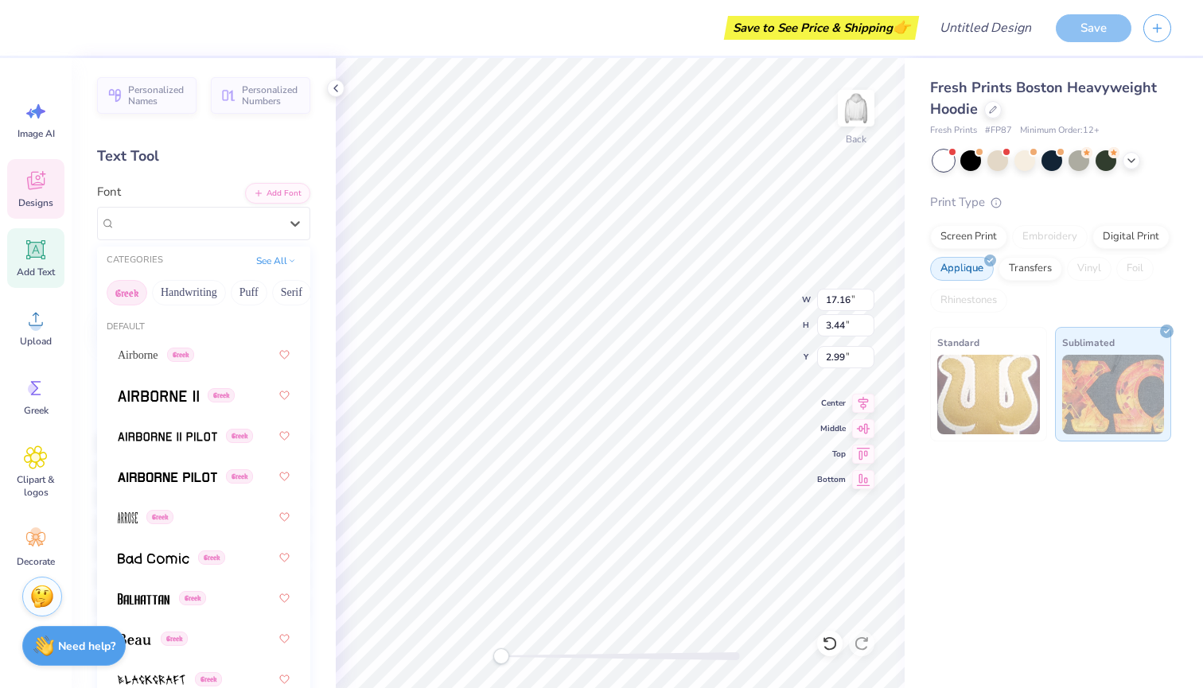
click at [133, 297] on button "Greek" at bounding box center [127, 292] width 41 height 25
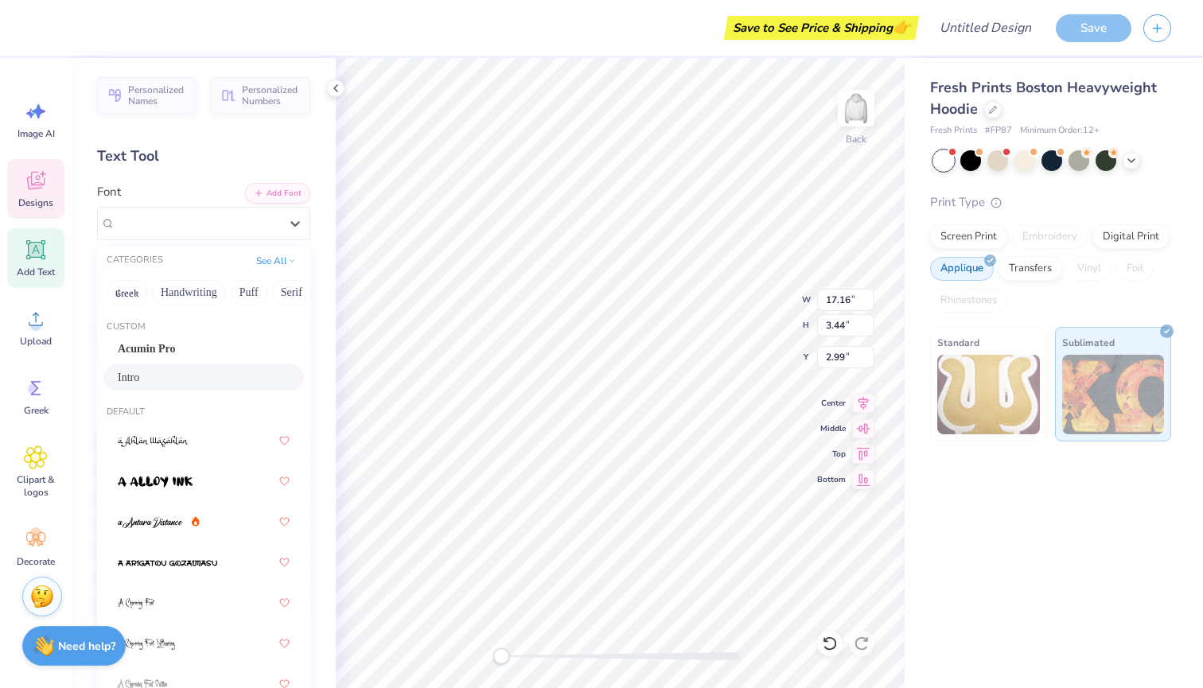
click at [194, 381] on div "Intro" at bounding box center [204, 377] width 172 height 17
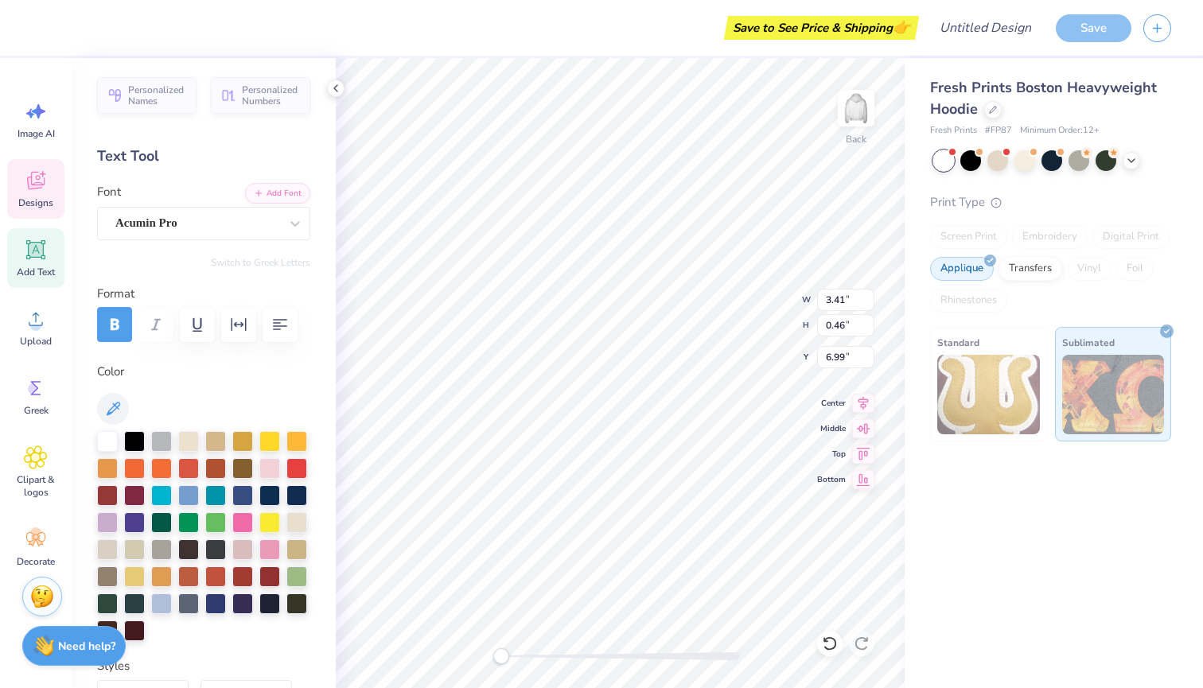
type input "5.99"
type input "0.81"
click at [1000, 154] on div at bounding box center [998, 159] width 21 height 21
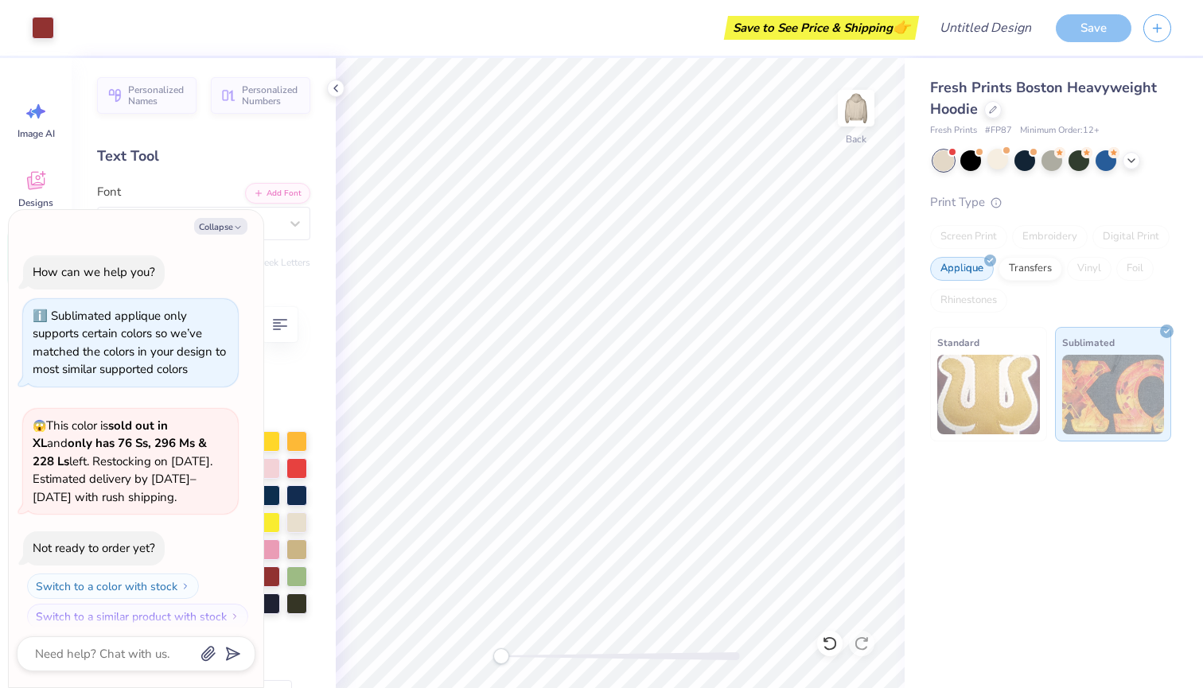
scroll to position [249, 0]
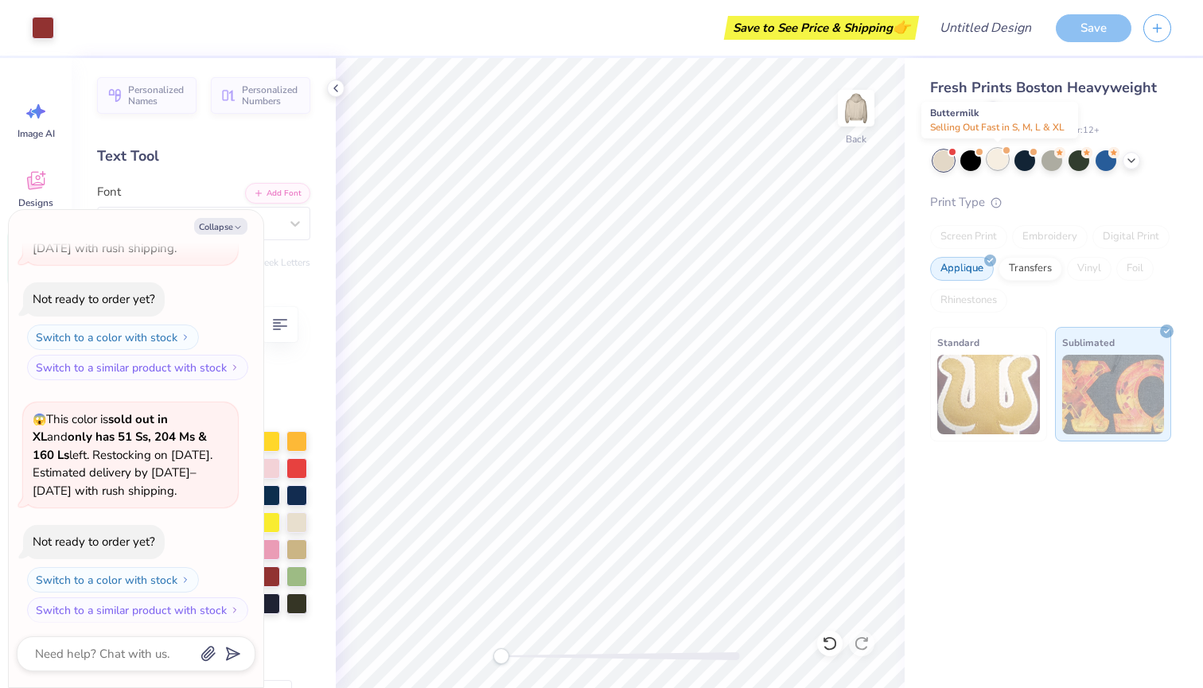
click at [996, 160] on div at bounding box center [998, 159] width 21 height 21
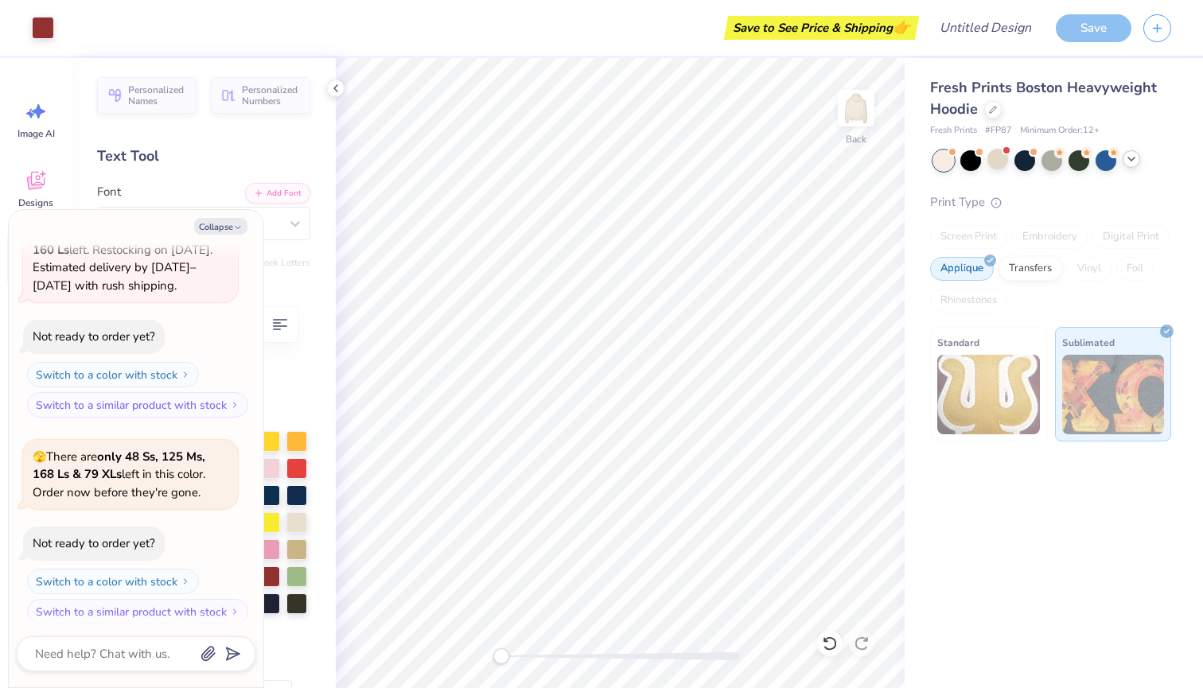
click at [1135, 162] on icon at bounding box center [1131, 159] width 13 height 13
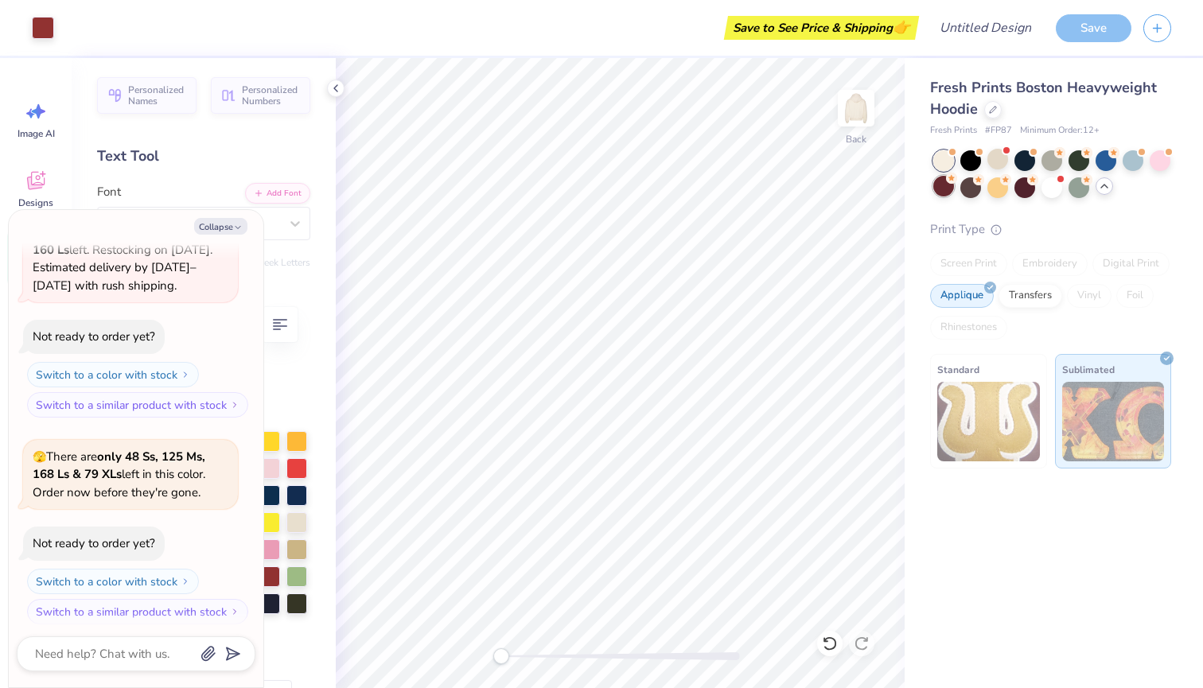
click at [946, 189] on div at bounding box center [944, 186] width 21 height 21
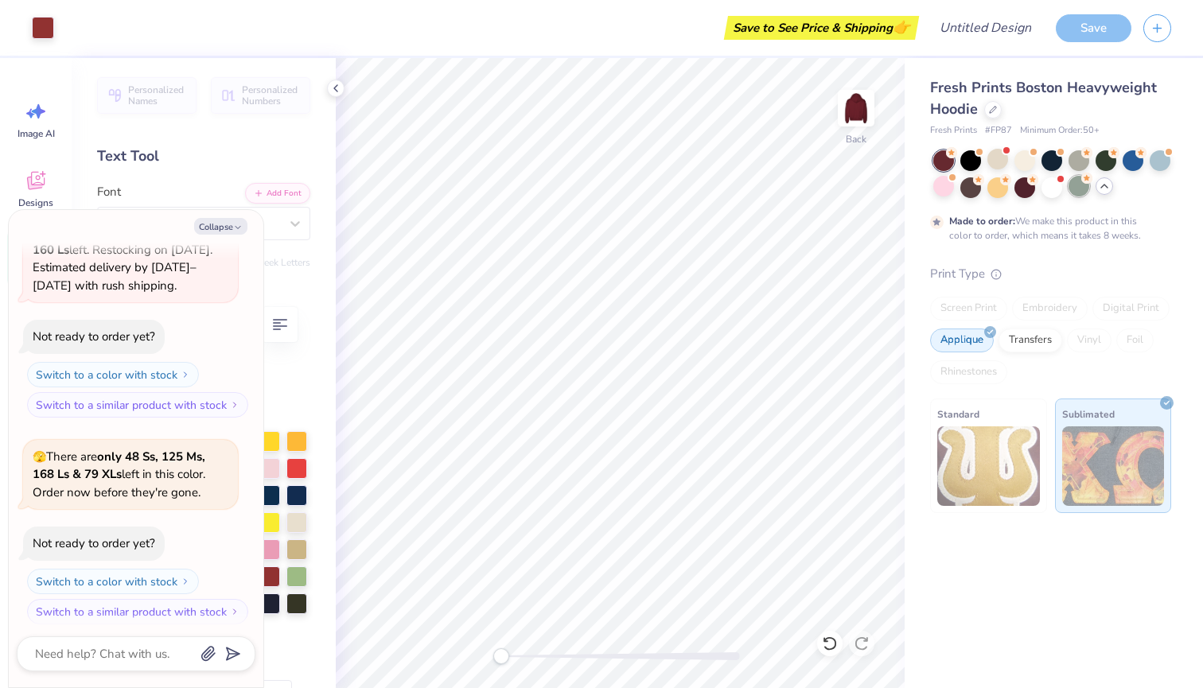
scroll to position [586, 0]
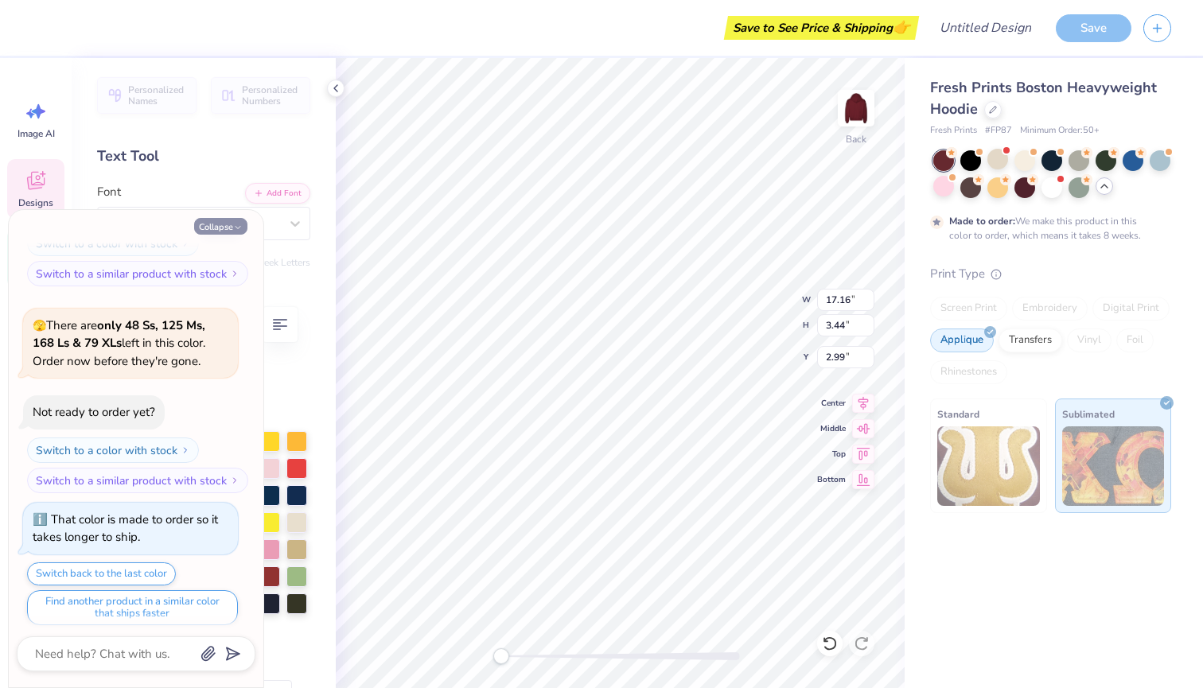
click at [236, 224] on icon "button" at bounding box center [238, 228] width 10 height 10
type textarea "x"
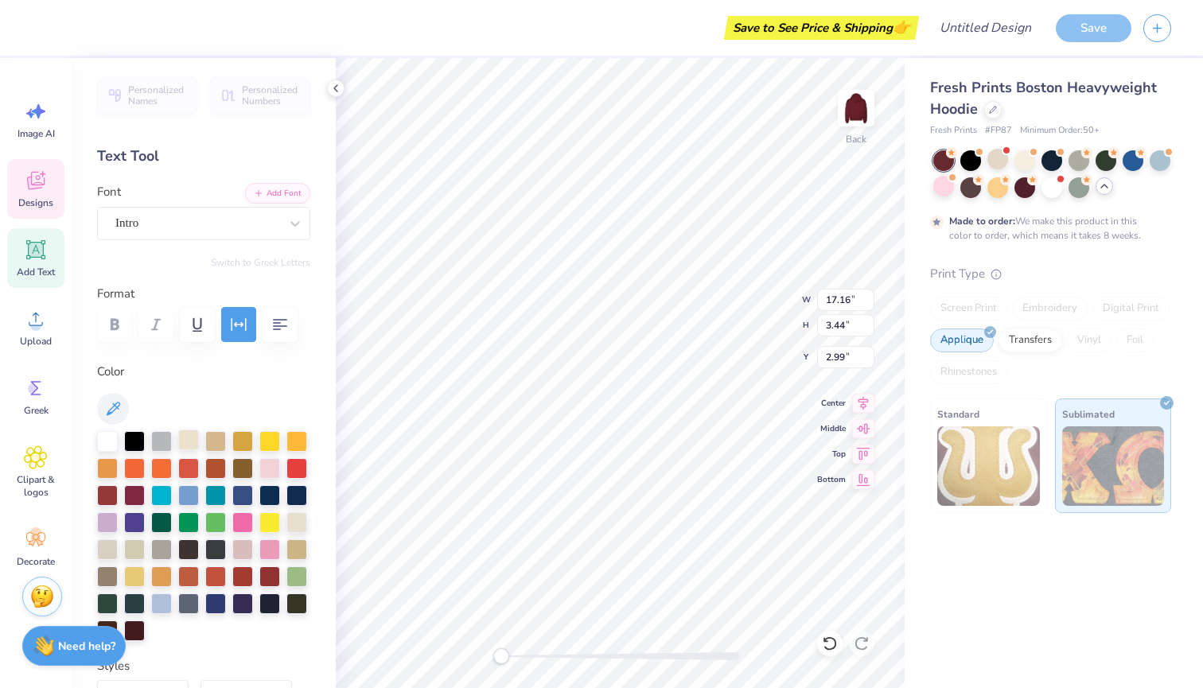
click at [192, 438] on div at bounding box center [188, 440] width 21 height 21
click at [209, 439] on div at bounding box center [215, 440] width 21 height 21
type input "5.99"
type input "0.81"
type input "6.75"
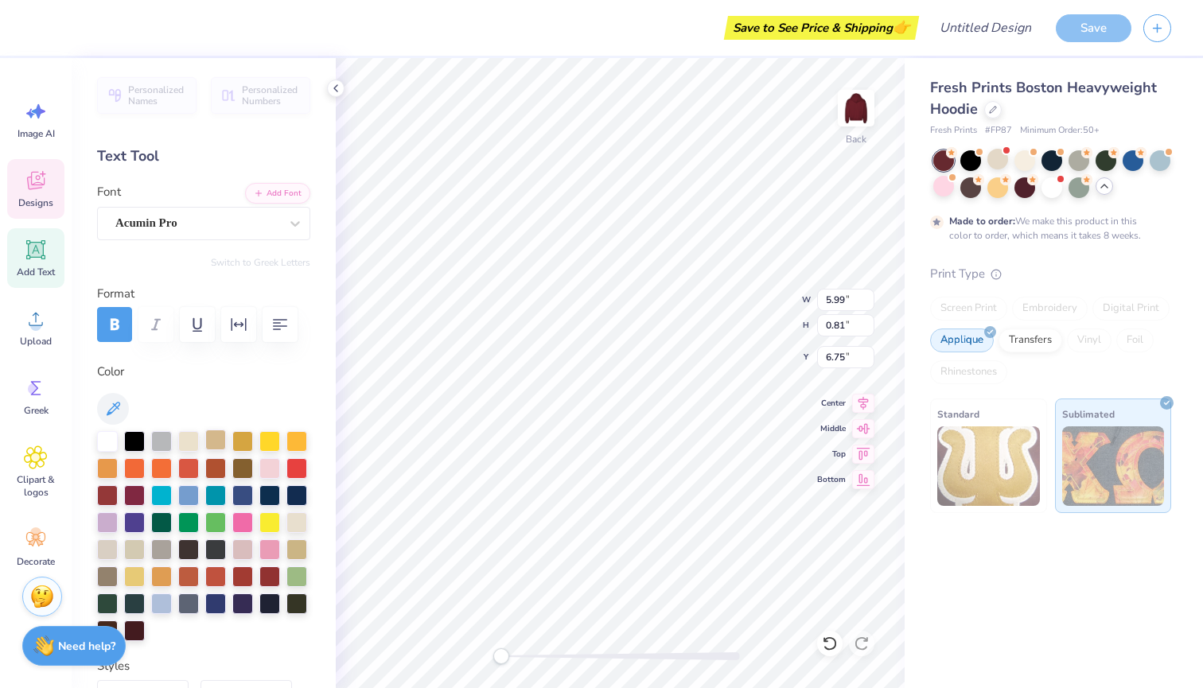
click at [209, 443] on div at bounding box center [215, 440] width 21 height 21
click at [107, 438] on div at bounding box center [107, 440] width 21 height 21
click at [291, 548] on div at bounding box center [297, 548] width 21 height 21
type input "5.99"
type input "0.81"
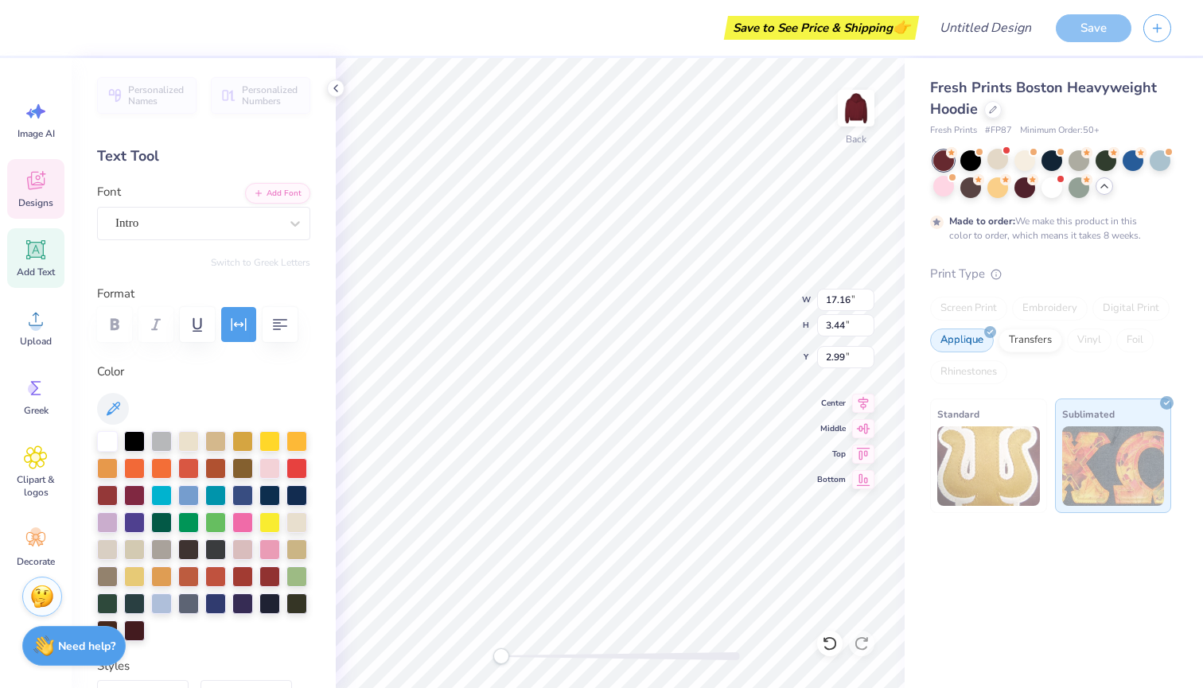
type input "6.75"
click at [296, 545] on div at bounding box center [297, 548] width 21 height 21
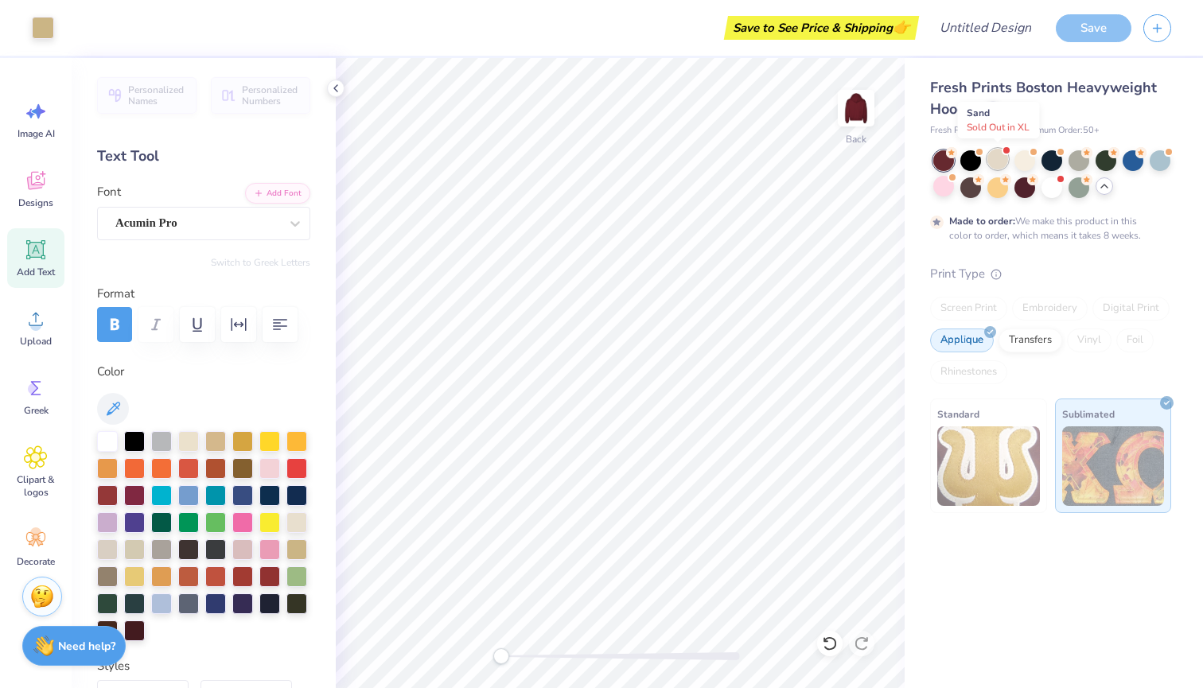
click at [997, 167] on div at bounding box center [998, 159] width 21 height 21
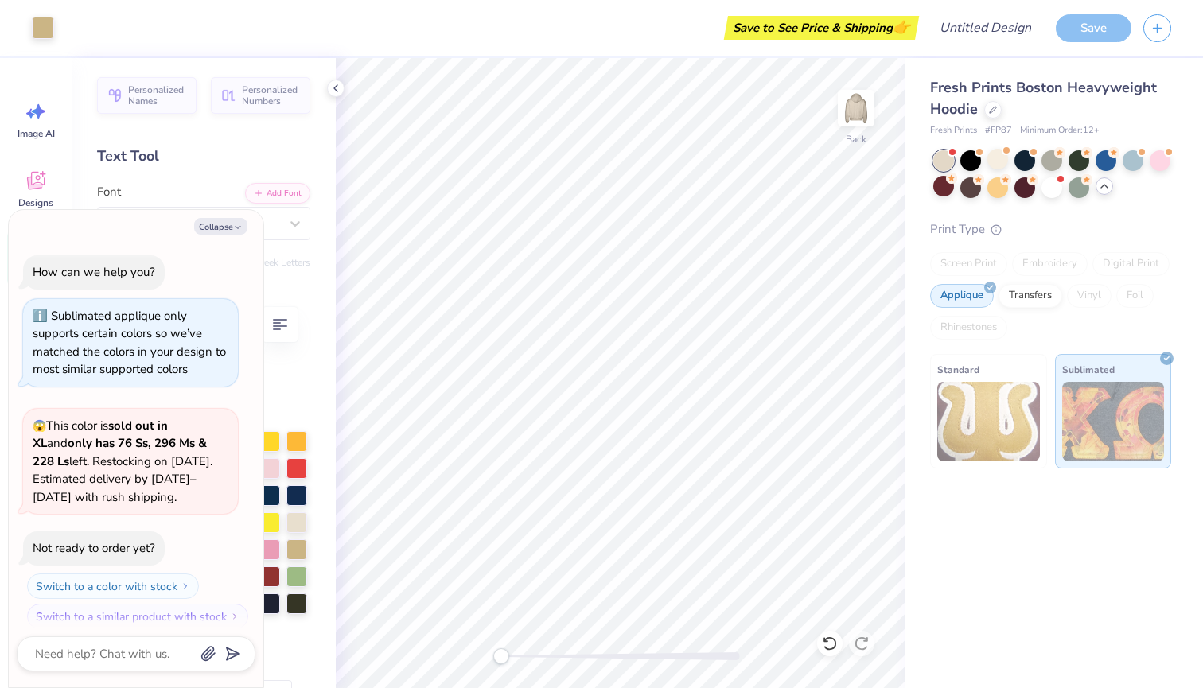
scroll to position [904, 0]
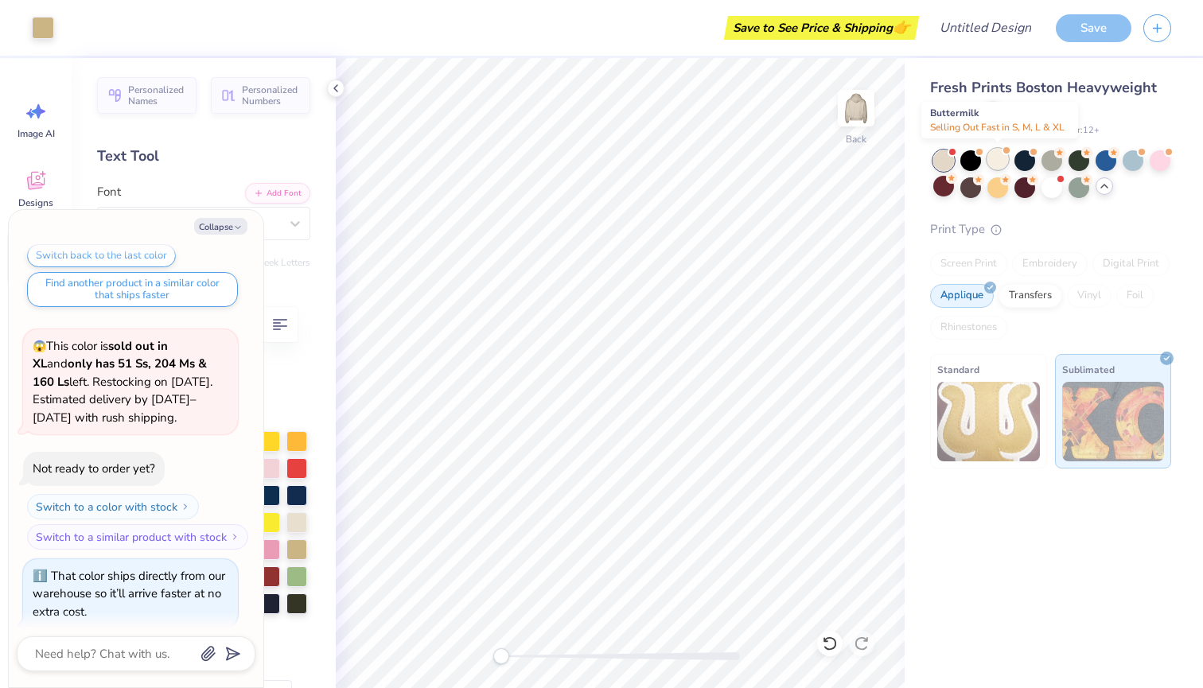
click at [995, 163] on div at bounding box center [998, 159] width 21 height 21
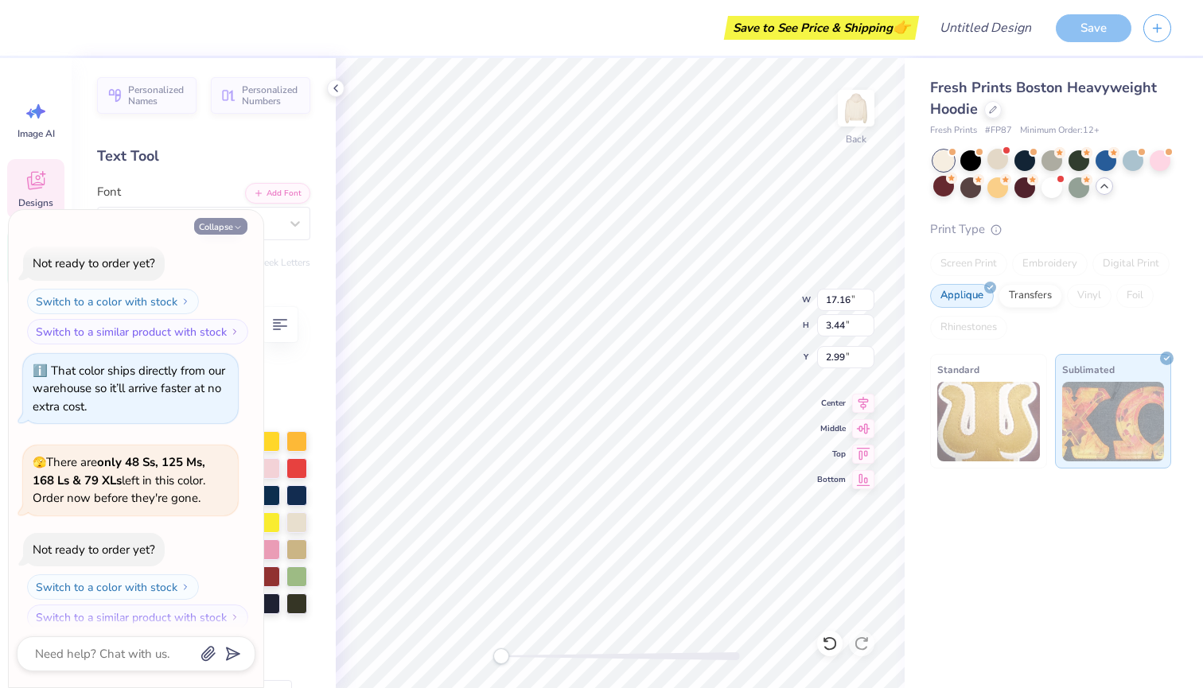
click at [230, 223] on button "Collapse" at bounding box center [220, 226] width 53 height 17
type textarea "x"
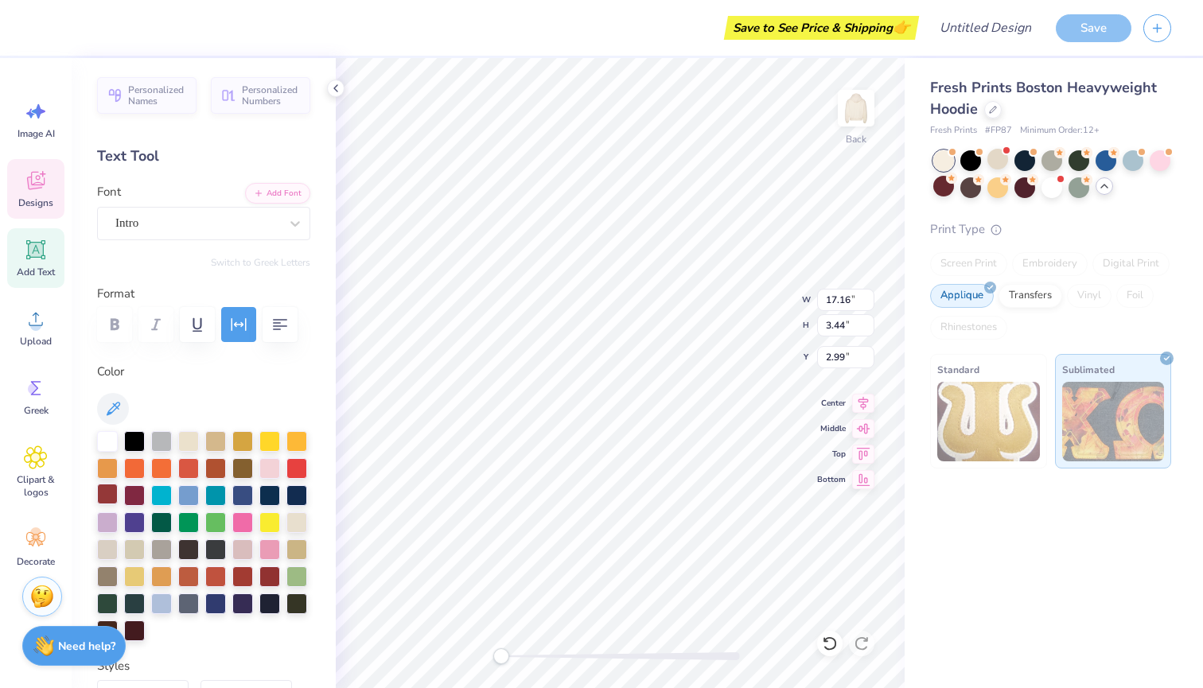
click at [113, 490] on div at bounding box center [107, 494] width 21 height 21
type input "5.99"
type input "0.81"
type input "6.75"
click at [107, 490] on div at bounding box center [107, 494] width 21 height 21
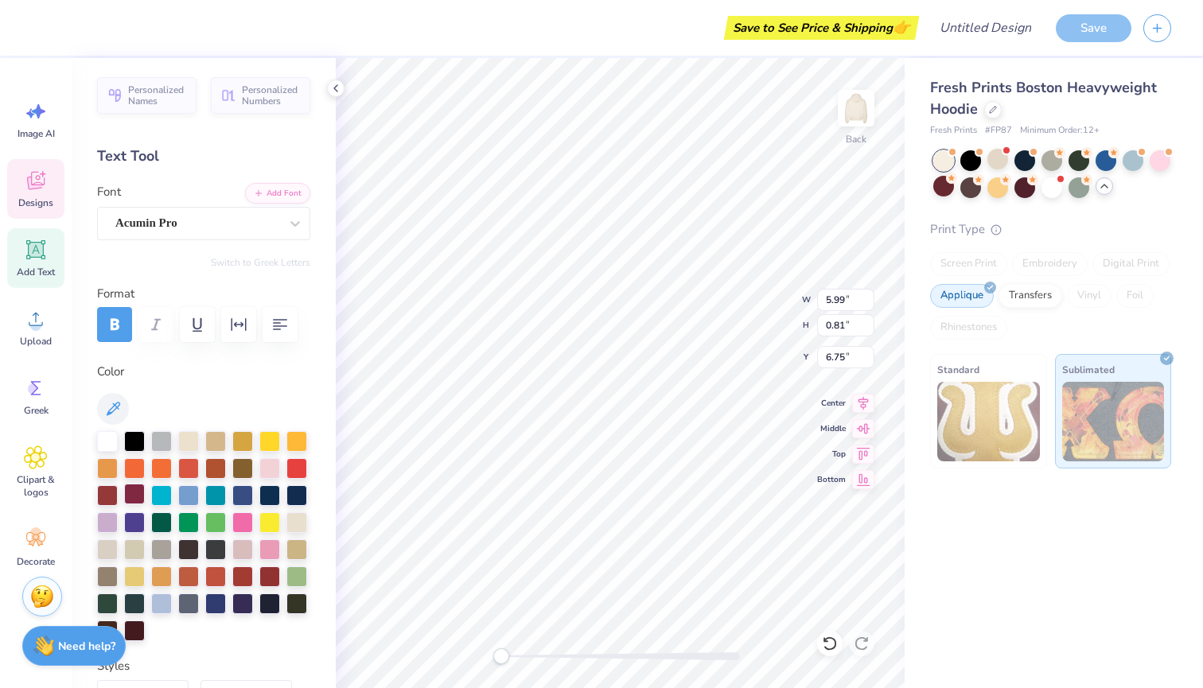
click at [127, 489] on div at bounding box center [134, 494] width 21 height 21
type input "17.16"
type input "3.44"
type input "2.99"
click at [775, 326] on div "Back W 5.99 5.99 " H 0.81 0.81 " Y 7.25 7.25 " Center Middle Top Bottom" at bounding box center [620, 373] width 569 height 630
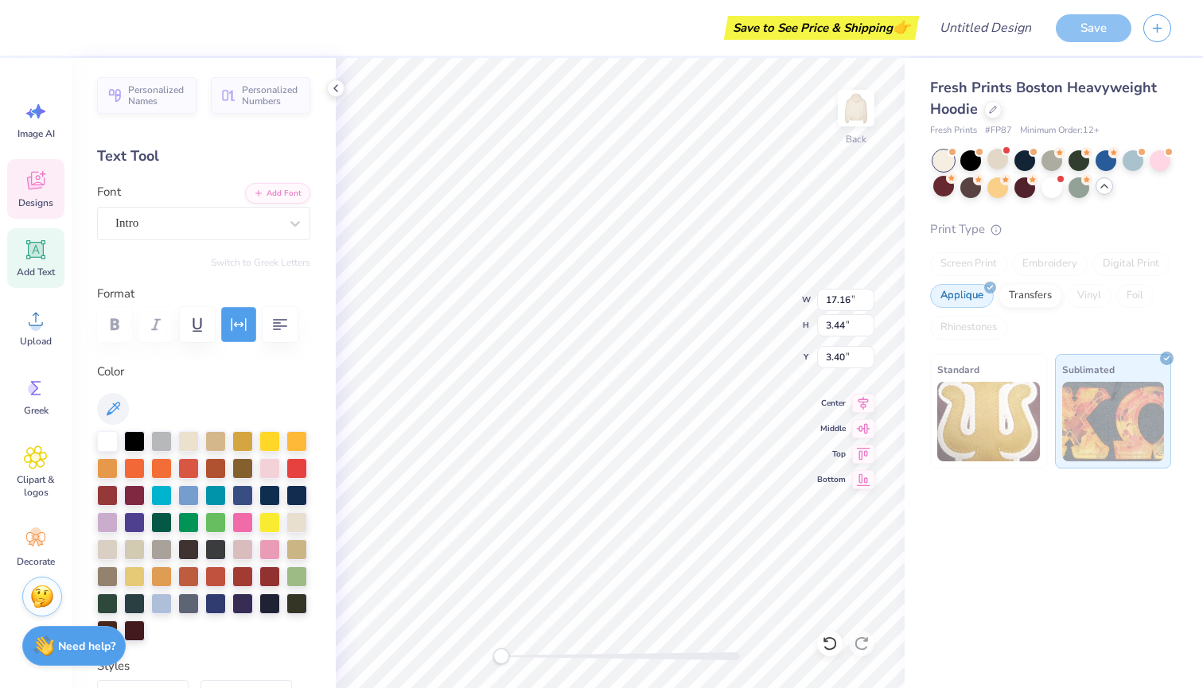
click at [240, 319] on icon "button" at bounding box center [238, 324] width 19 height 19
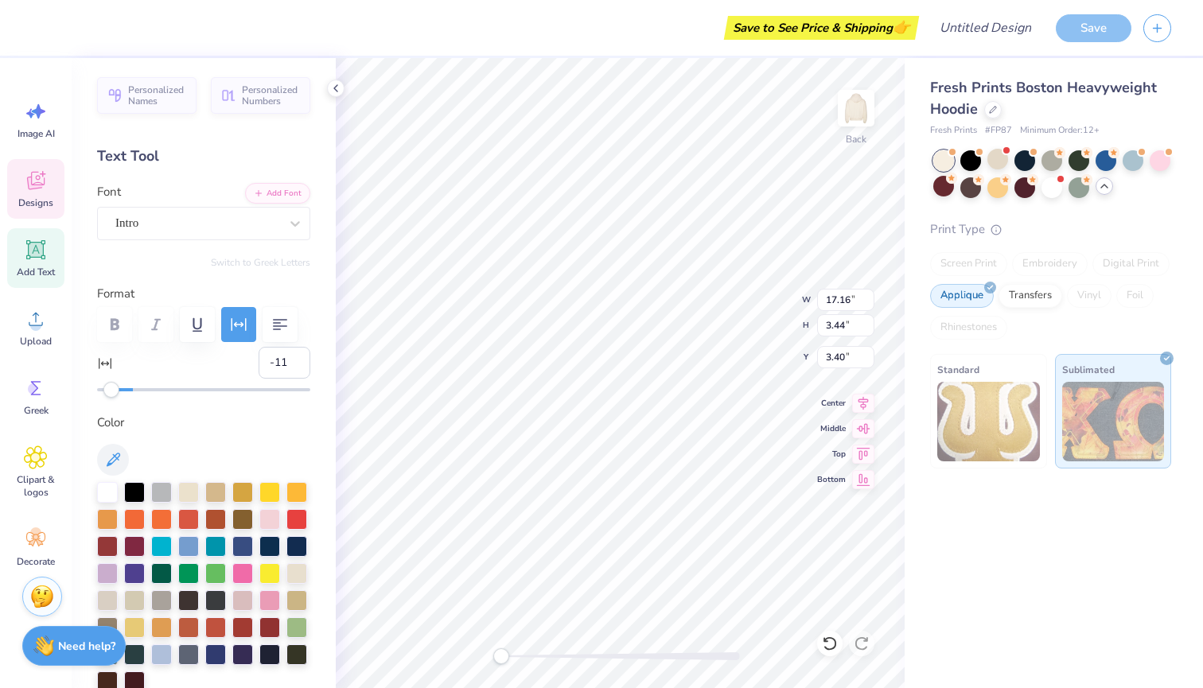
type input "-10"
drag, startPoint x: 130, startPoint y: 392, endPoint x: 115, endPoint y: 395, distance: 14.7
click at [115, 395] on div "Accessibility label" at bounding box center [115, 390] width 16 height 16
type input "-8"
click at [118, 395] on div "Accessibility label" at bounding box center [119, 390] width 16 height 16
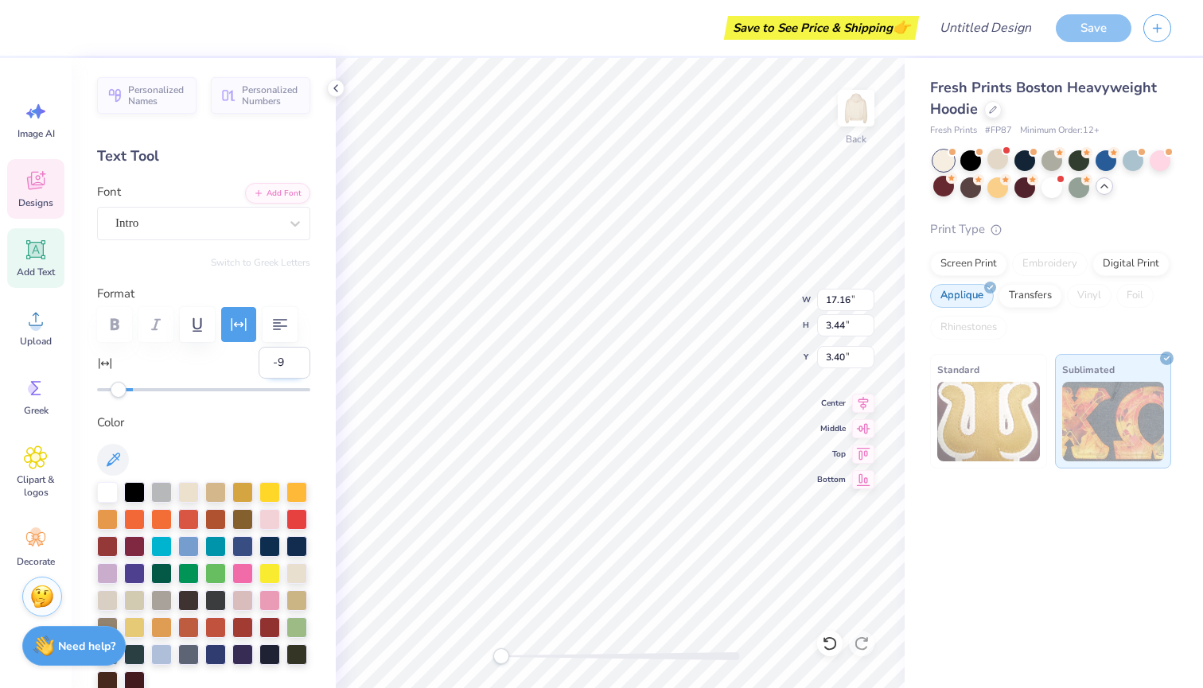
click at [294, 366] on input "-9" at bounding box center [285, 363] width 52 height 32
click at [295, 359] on input "-8" at bounding box center [285, 363] width 52 height 32
click at [295, 359] on input "-7" at bounding box center [285, 363] width 52 height 32
click at [295, 359] on input "-6" at bounding box center [285, 363] width 52 height 32
click at [295, 359] on input "-5" at bounding box center [285, 363] width 52 height 32
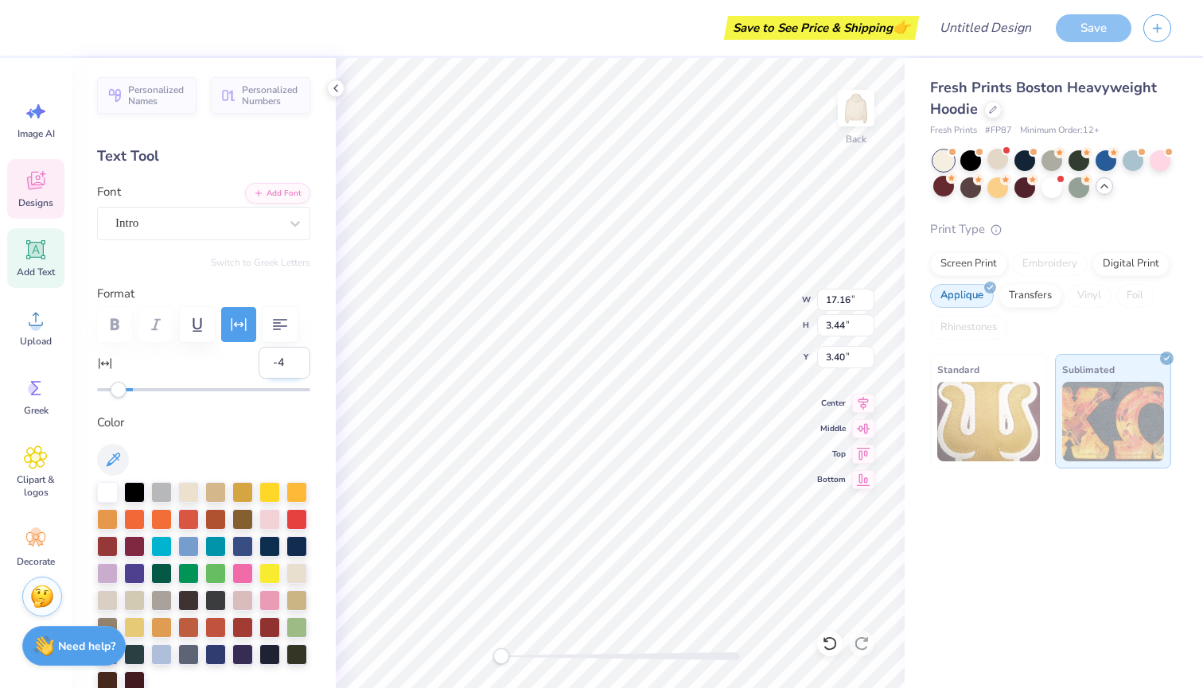
click at [295, 359] on input "-4" at bounding box center [285, 363] width 52 height 32
type input "-3"
click at [295, 359] on input "-3" at bounding box center [285, 363] width 52 height 32
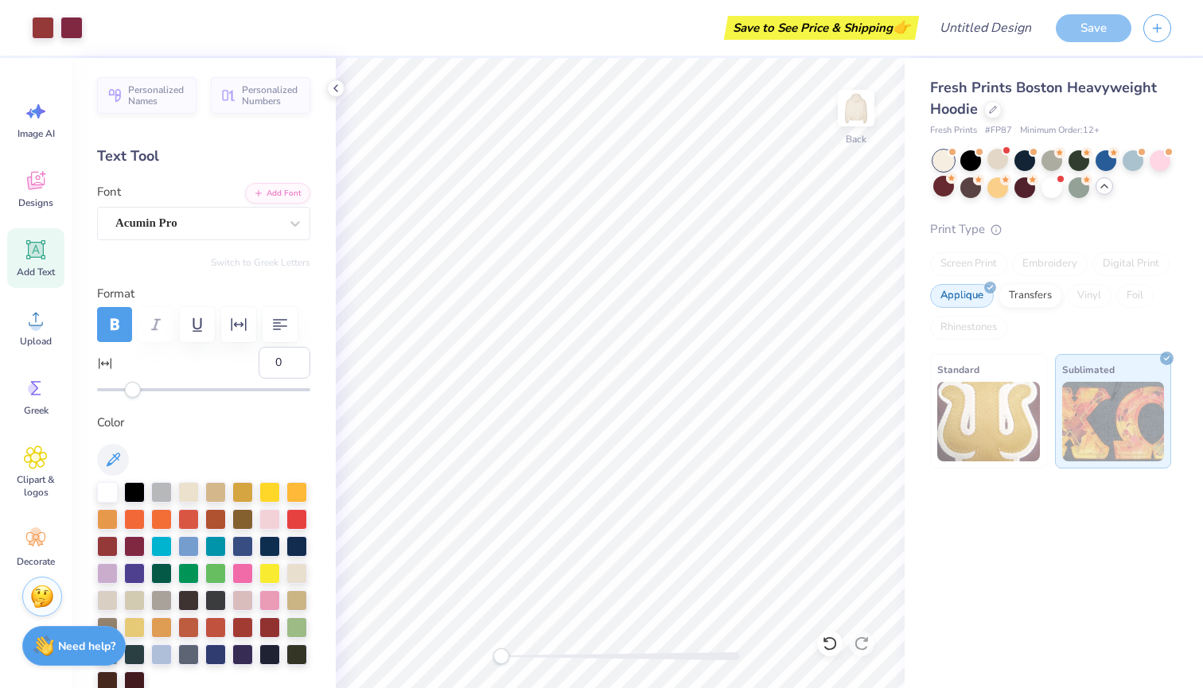
type input "-3"
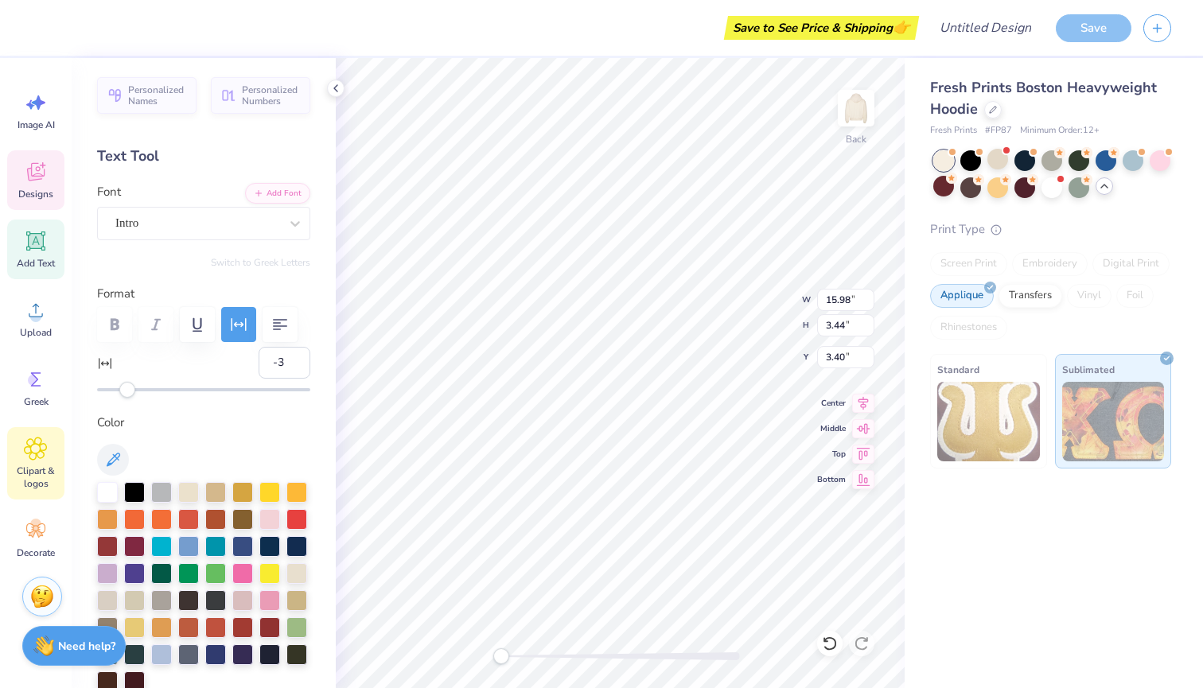
scroll to position [9, 0]
